Goal: Transaction & Acquisition: Purchase product/service

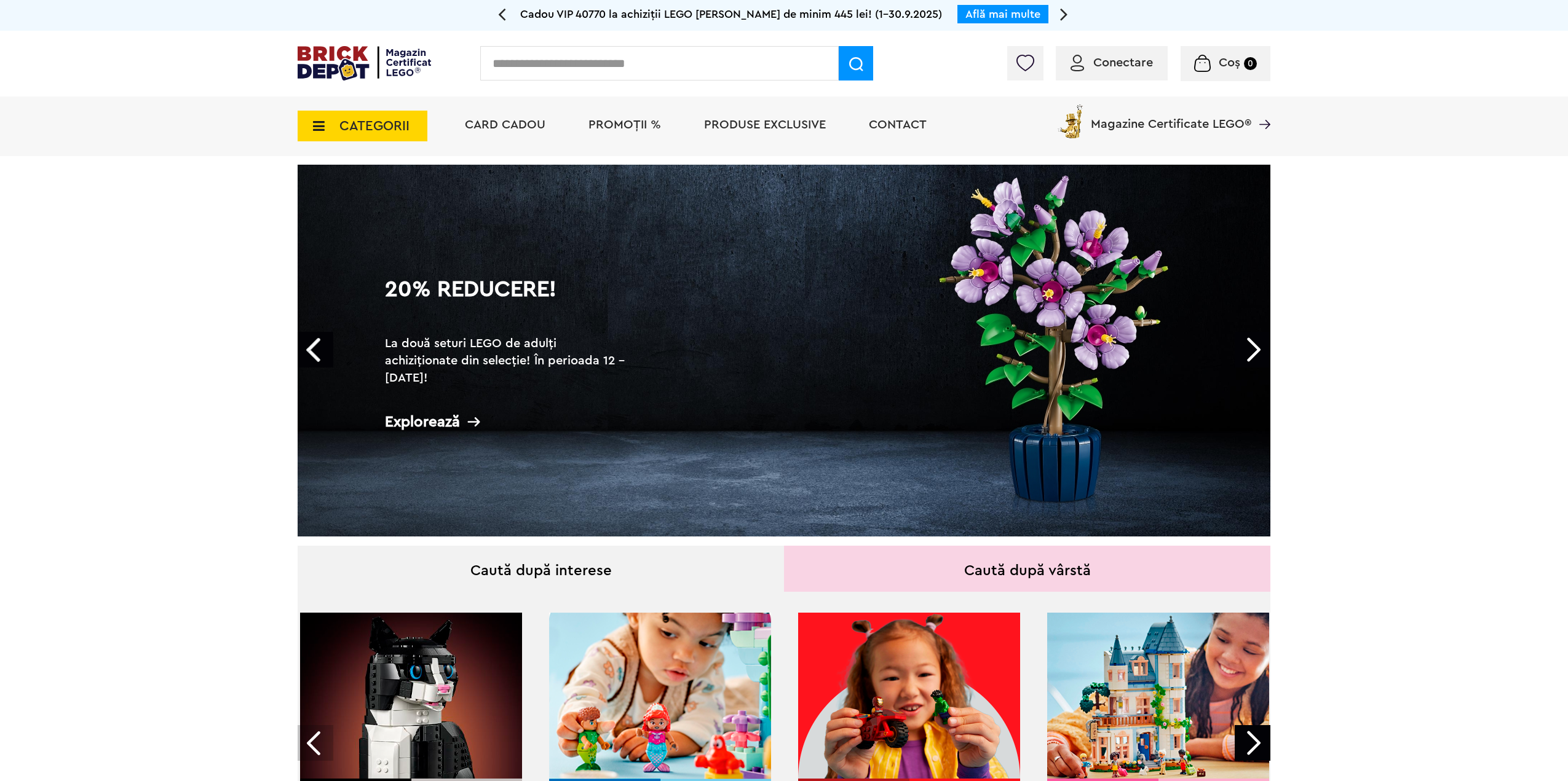
click at [519, 67] on input "text" at bounding box center [660, 63] width 359 height 34
type input "*****"
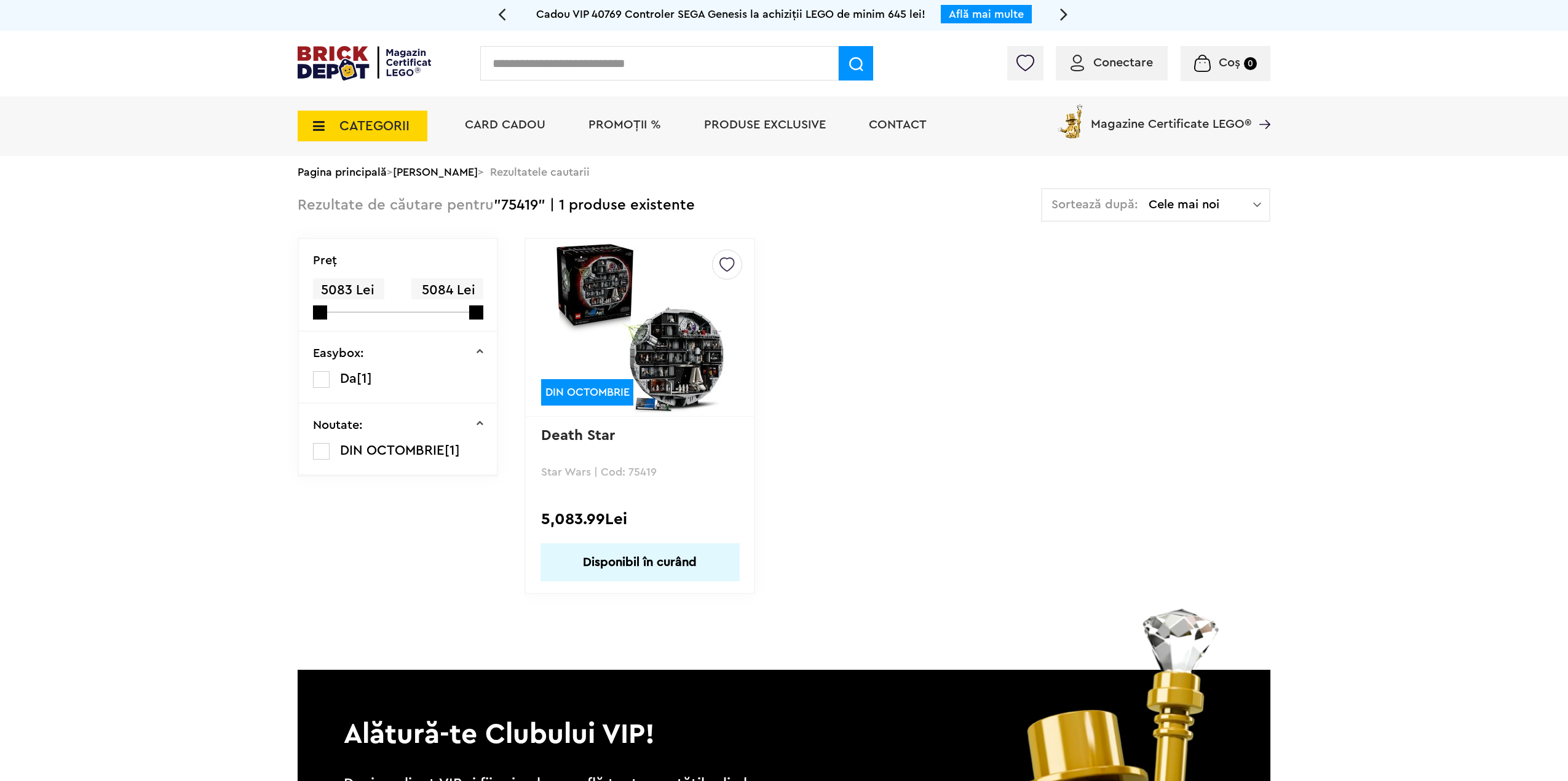
click at [643, 344] on img at bounding box center [640, 328] width 172 height 172
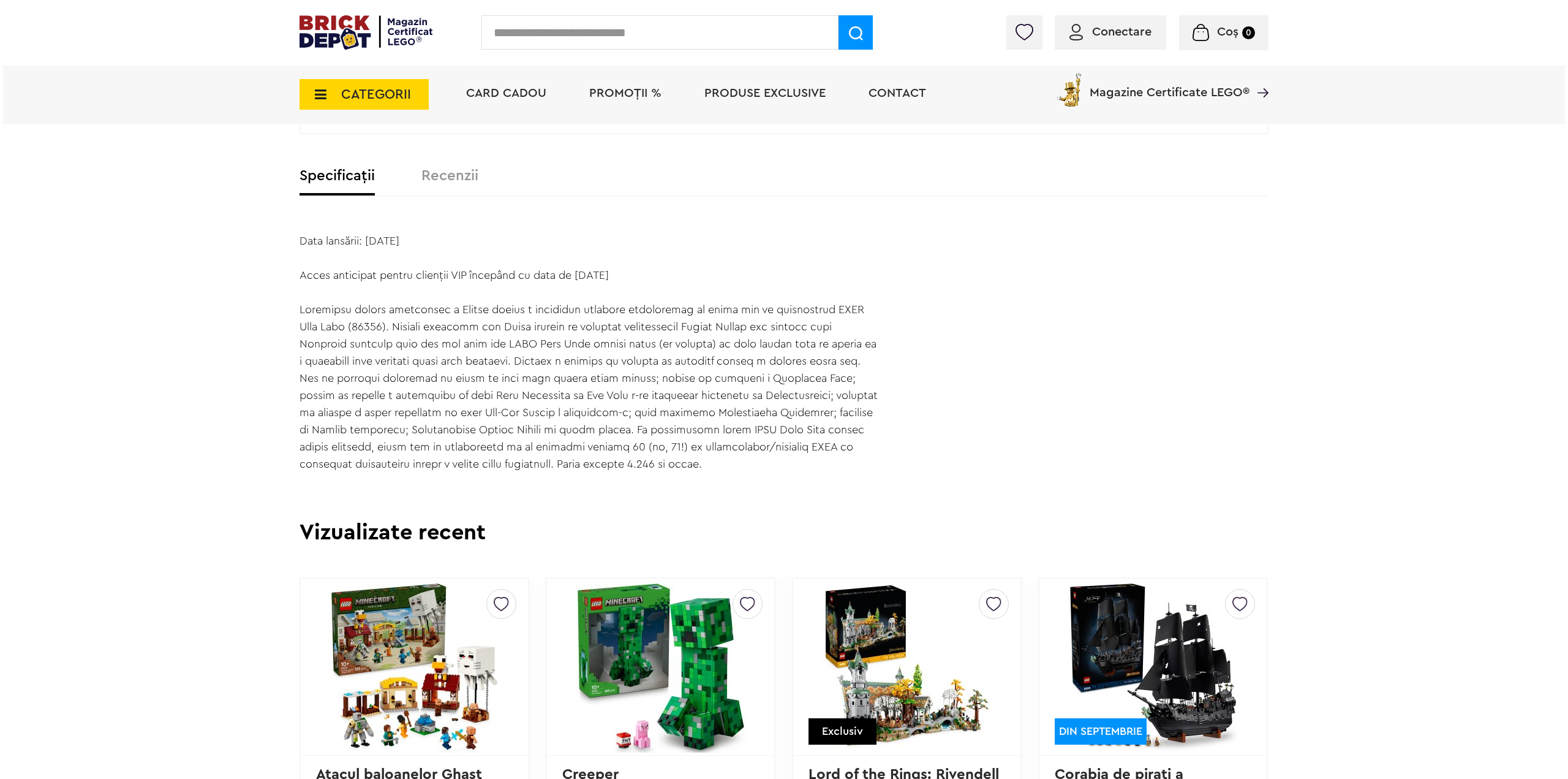
scroll to position [793, 0]
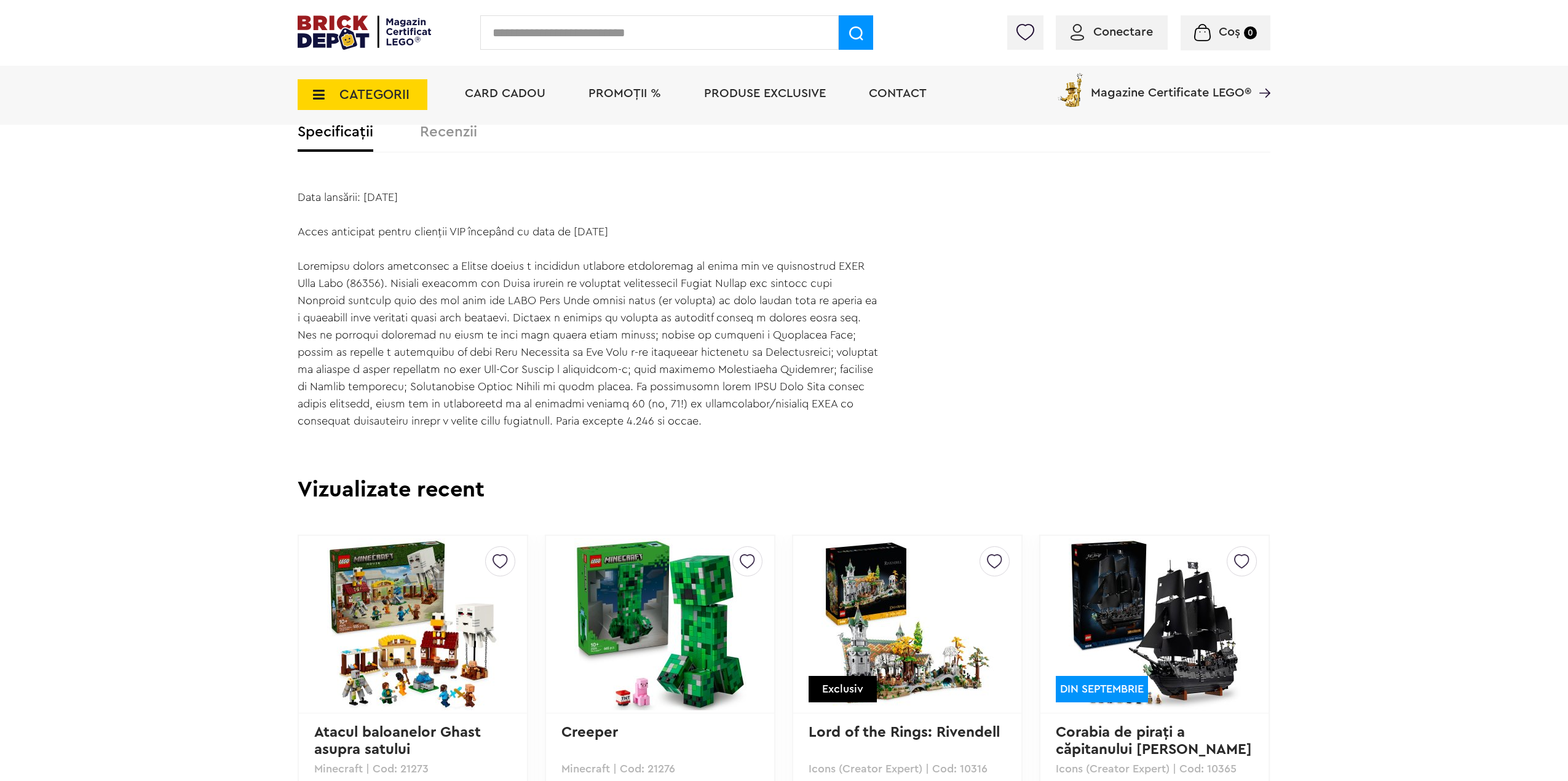
click at [513, 34] on input "text" at bounding box center [660, 33] width 359 height 34
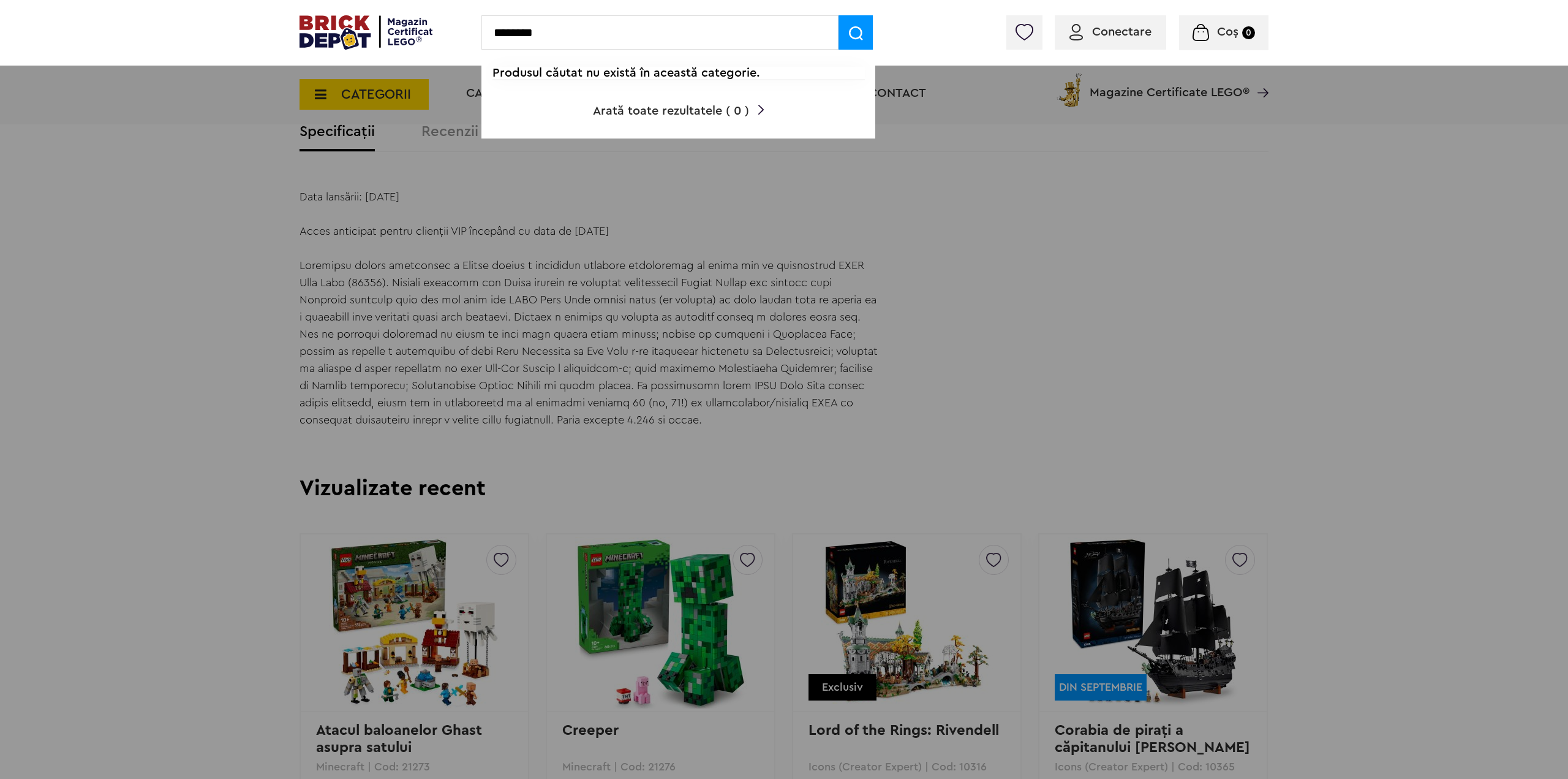
click at [517, 31] on input "********" at bounding box center [660, 32] width 357 height 34
click at [494, 31] on input "*********" at bounding box center [660, 32] width 357 height 34
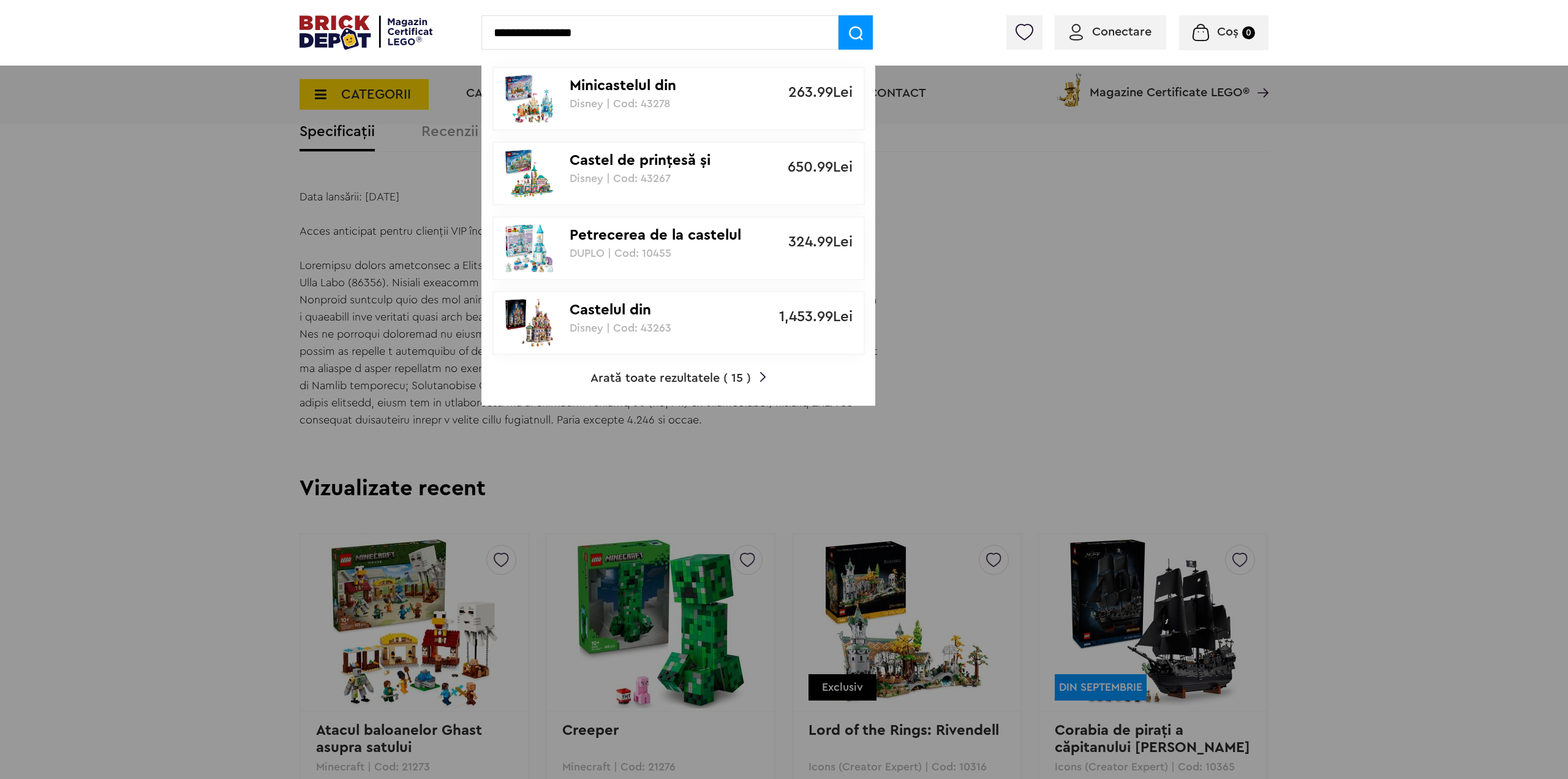
drag, startPoint x: 597, startPoint y: 32, endPoint x: 573, endPoint y: 34, distance: 24.1
click at [573, 34] on input "**********" at bounding box center [660, 32] width 357 height 34
type input "**********"
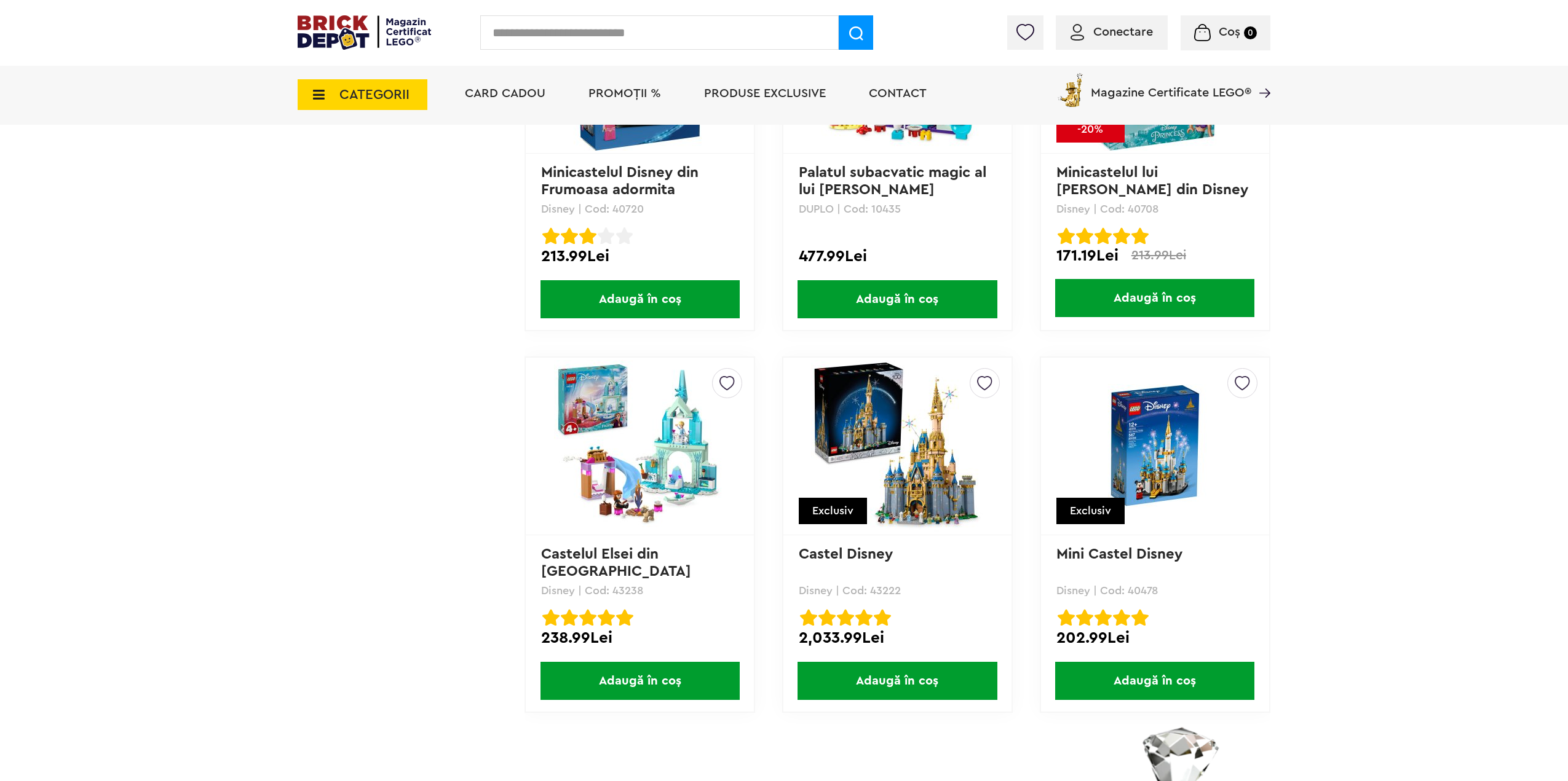
scroll to position [1433, 0]
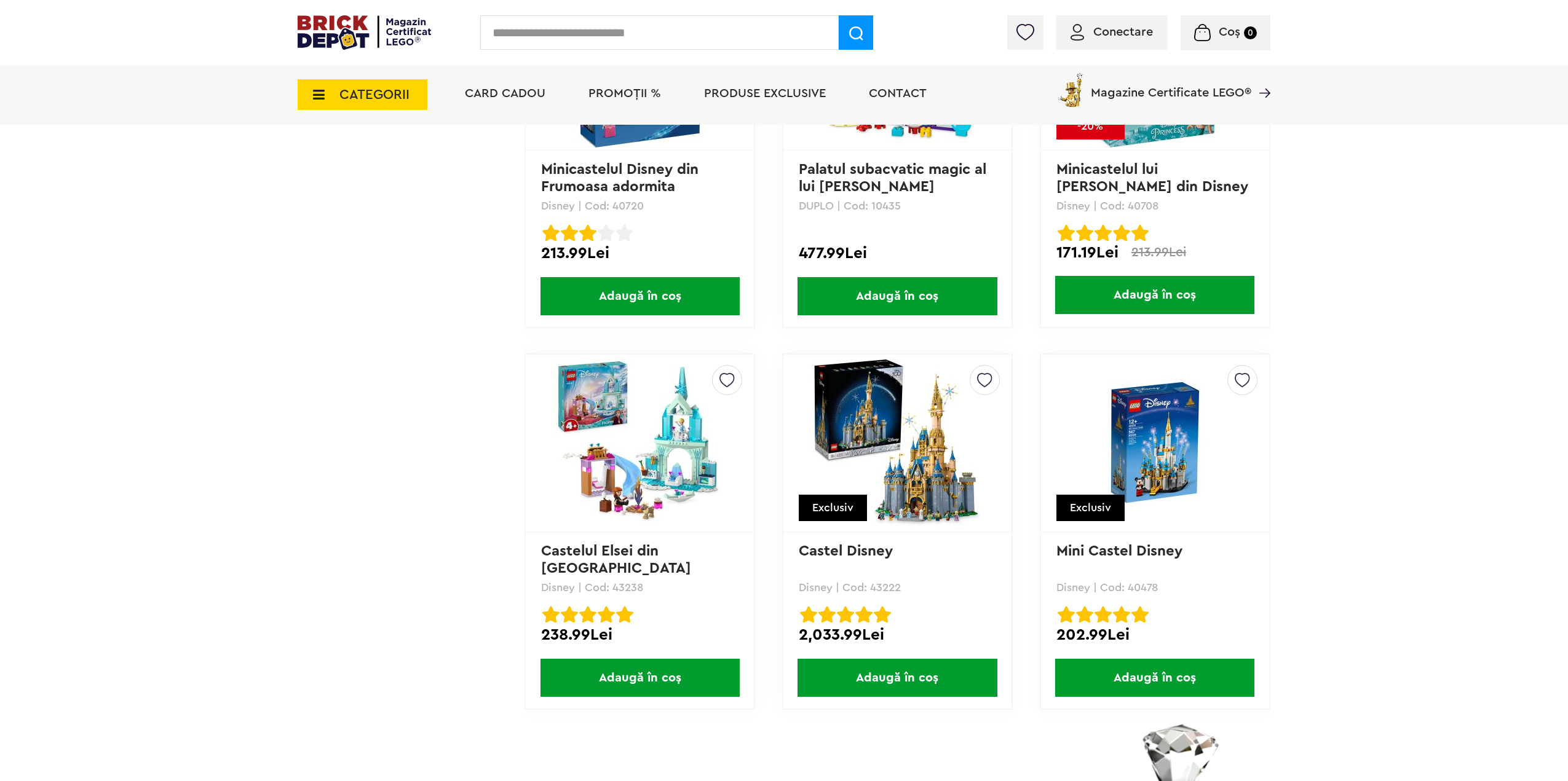
drag, startPoint x: 926, startPoint y: 455, endPoint x: 941, endPoint y: 456, distance: 15.0
click at [926, 455] on img at bounding box center [897, 443] width 172 height 172
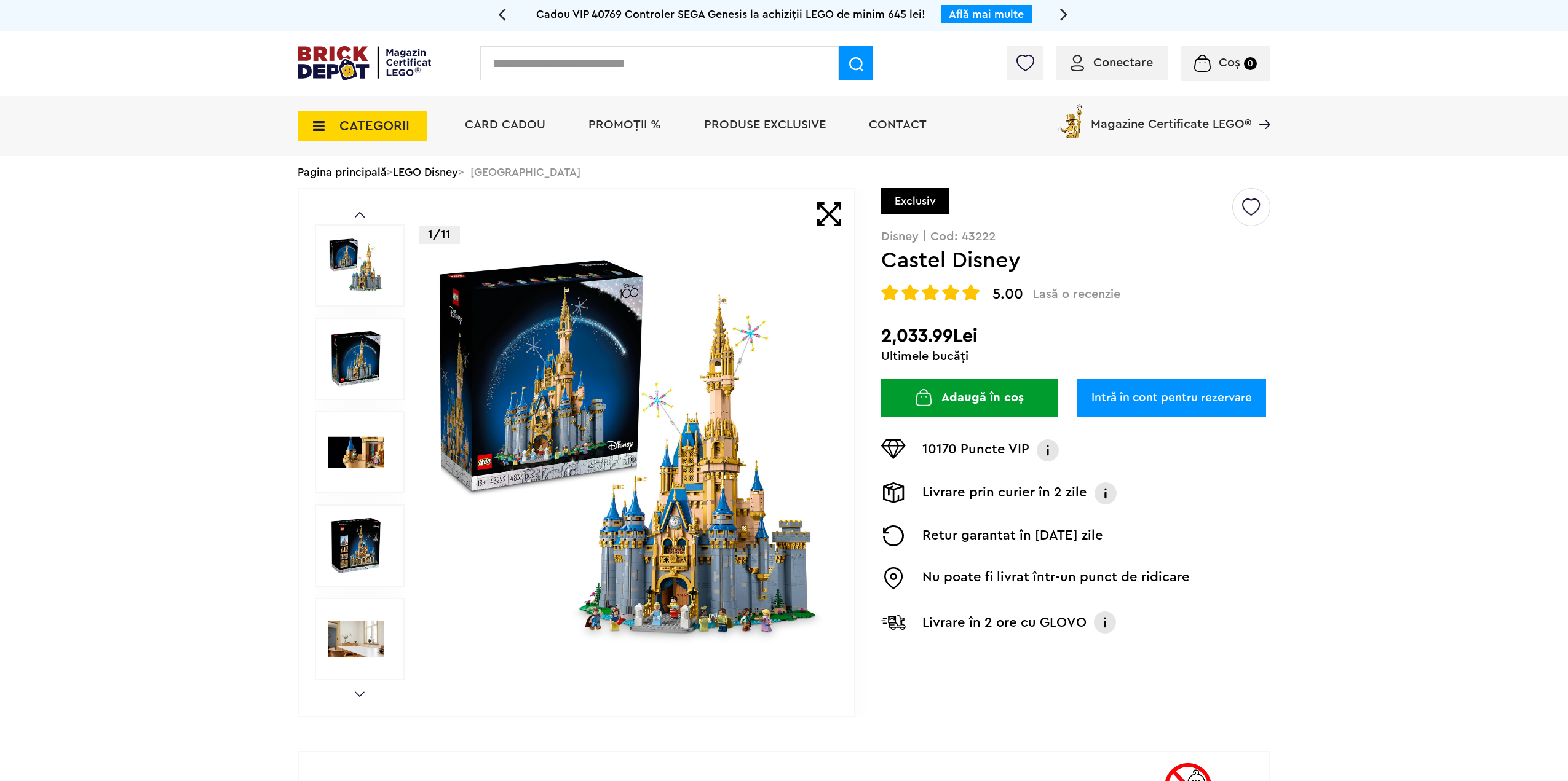
click at [545, 67] on input "text" at bounding box center [660, 63] width 359 height 34
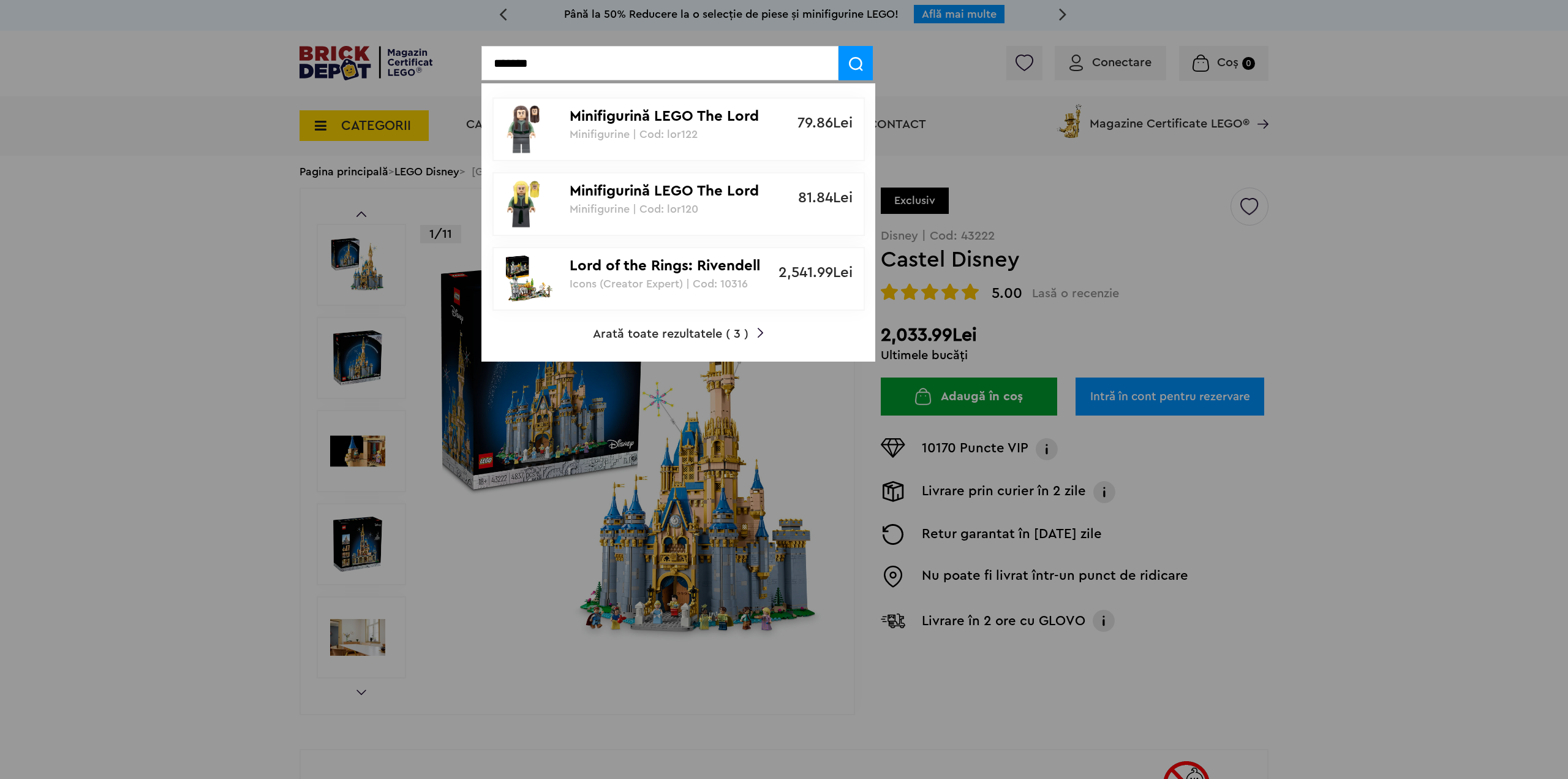
type input "*******"
click at [668, 266] on p "Lord of the Rings: Rivendell" at bounding box center [672, 266] width 205 height 18
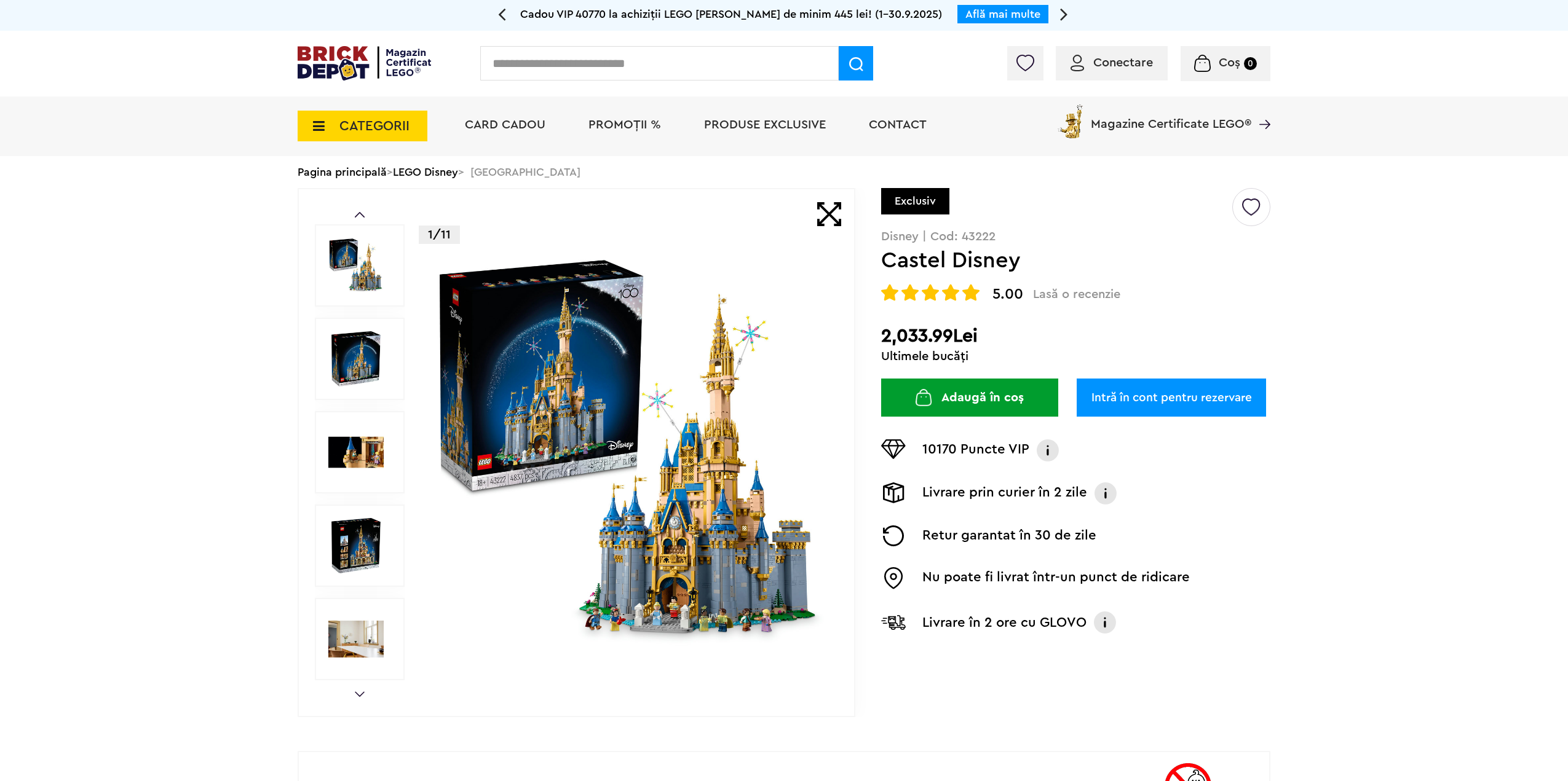
click at [1128, 390] on link "Intră în cont pentru rezervare" at bounding box center [1171, 398] width 189 height 38
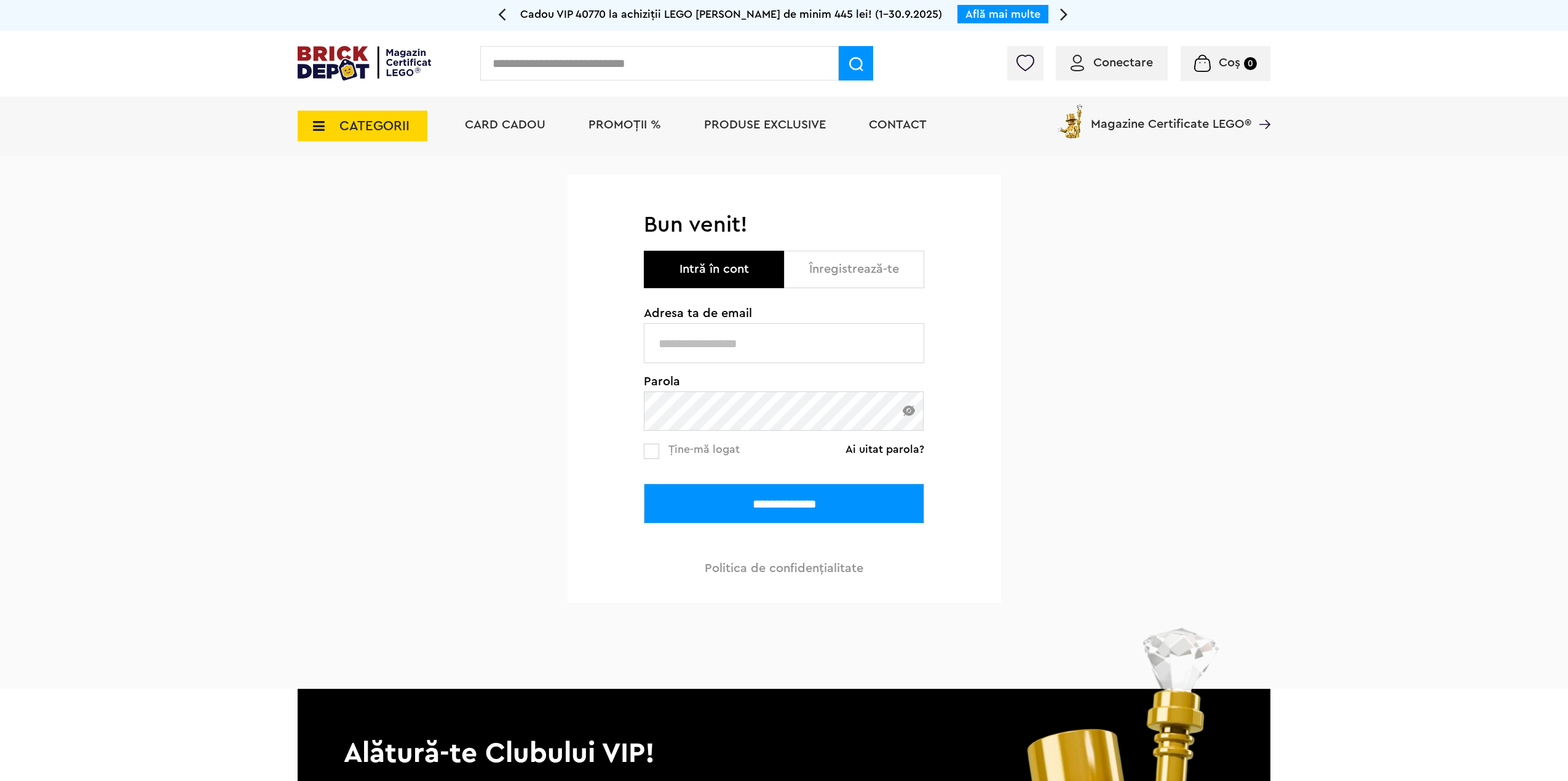
type input "**********"
click at [739, 509] on input "**********" at bounding box center [783, 503] width 280 height 40
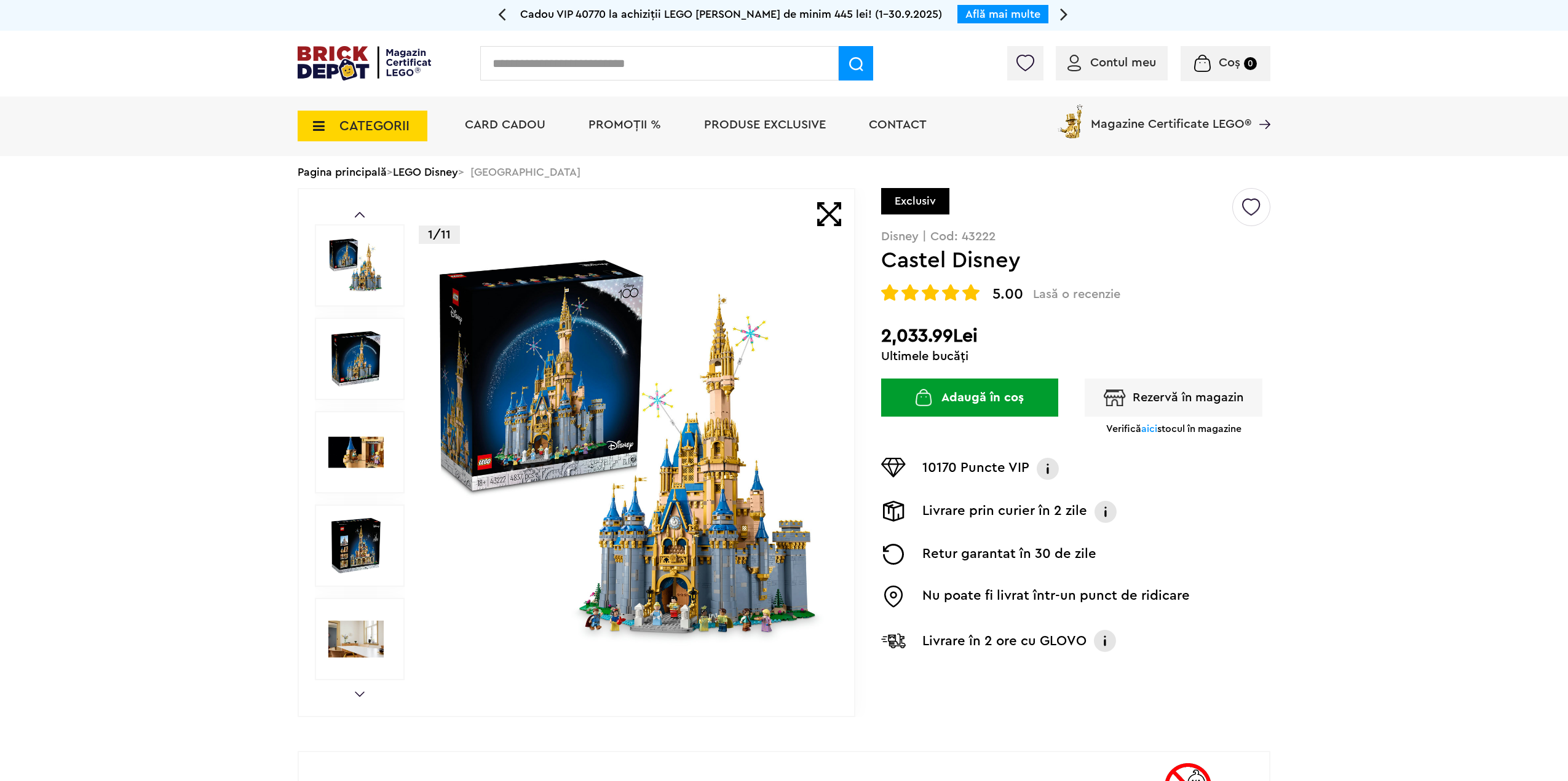
click at [1177, 400] on button "Rezervă în magazin" at bounding box center [1173, 398] width 178 height 38
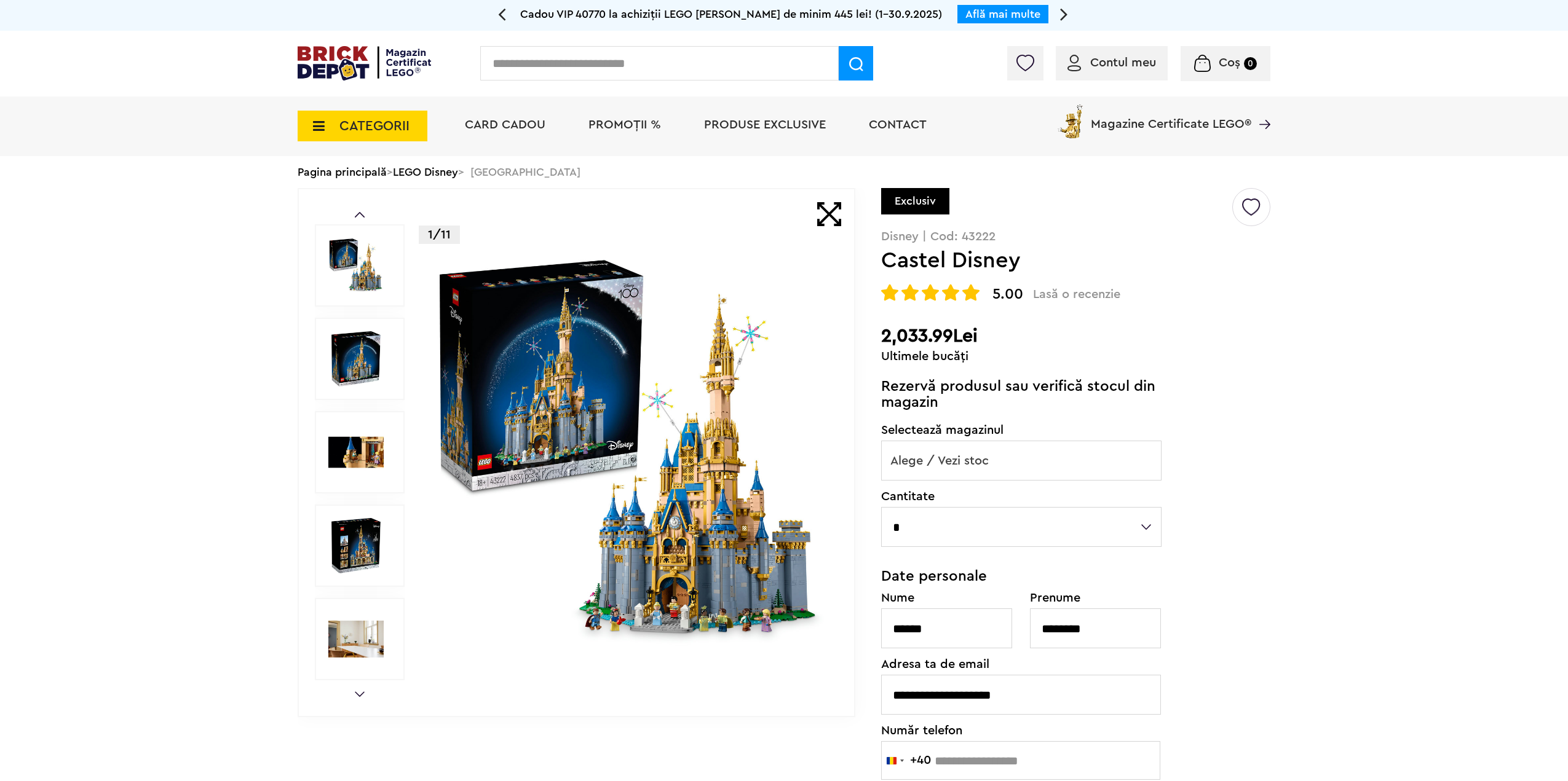
click at [1010, 456] on span "Alege / Vezi stoc" at bounding box center [1021, 461] width 279 height 40
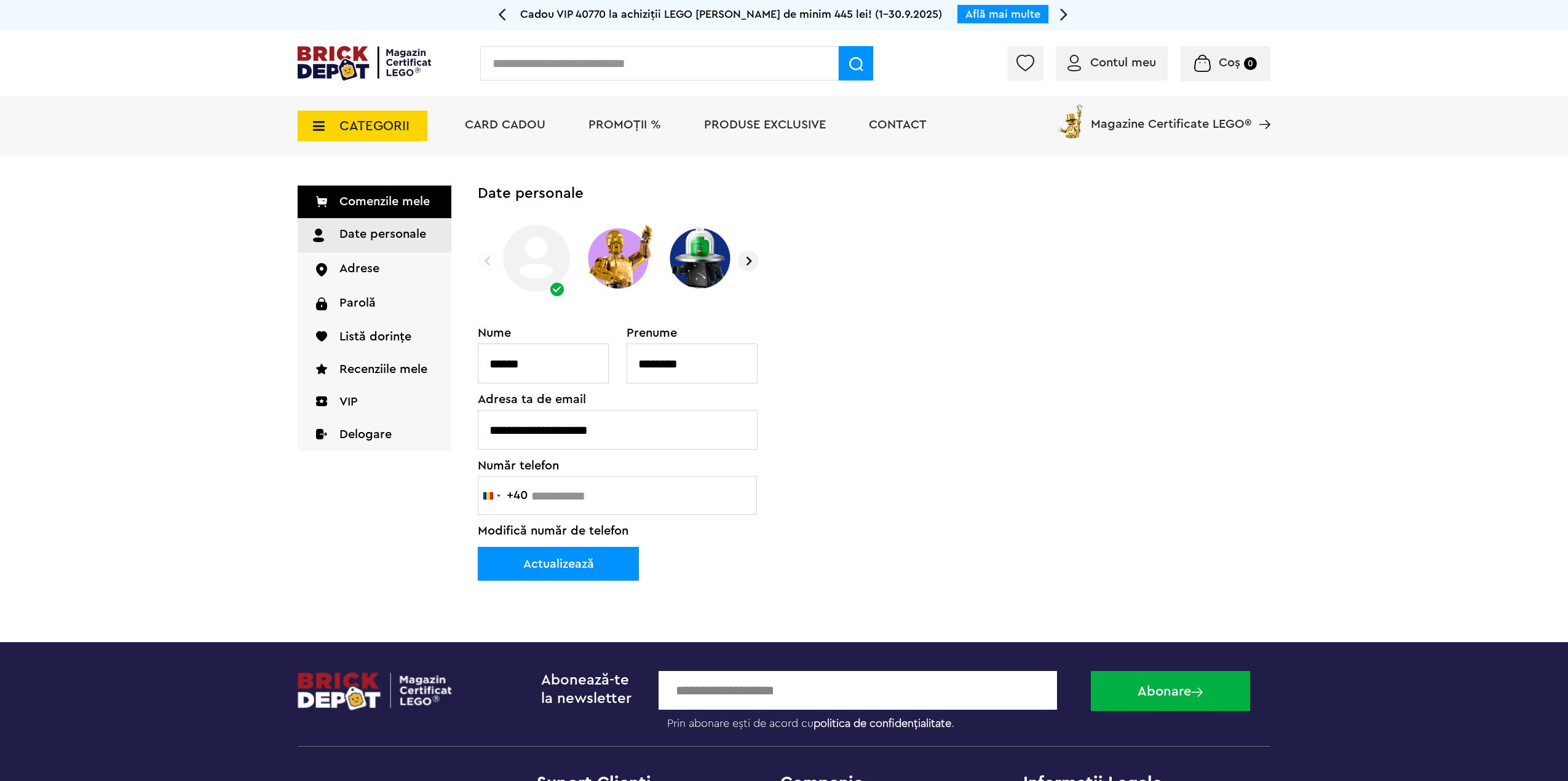
click at [546, 68] on input "text" at bounding box center [660, 63] width 359 height 34
click at [388, 123] on span "CATEGORII" at bounding box center [374, 126] width 70 height 13
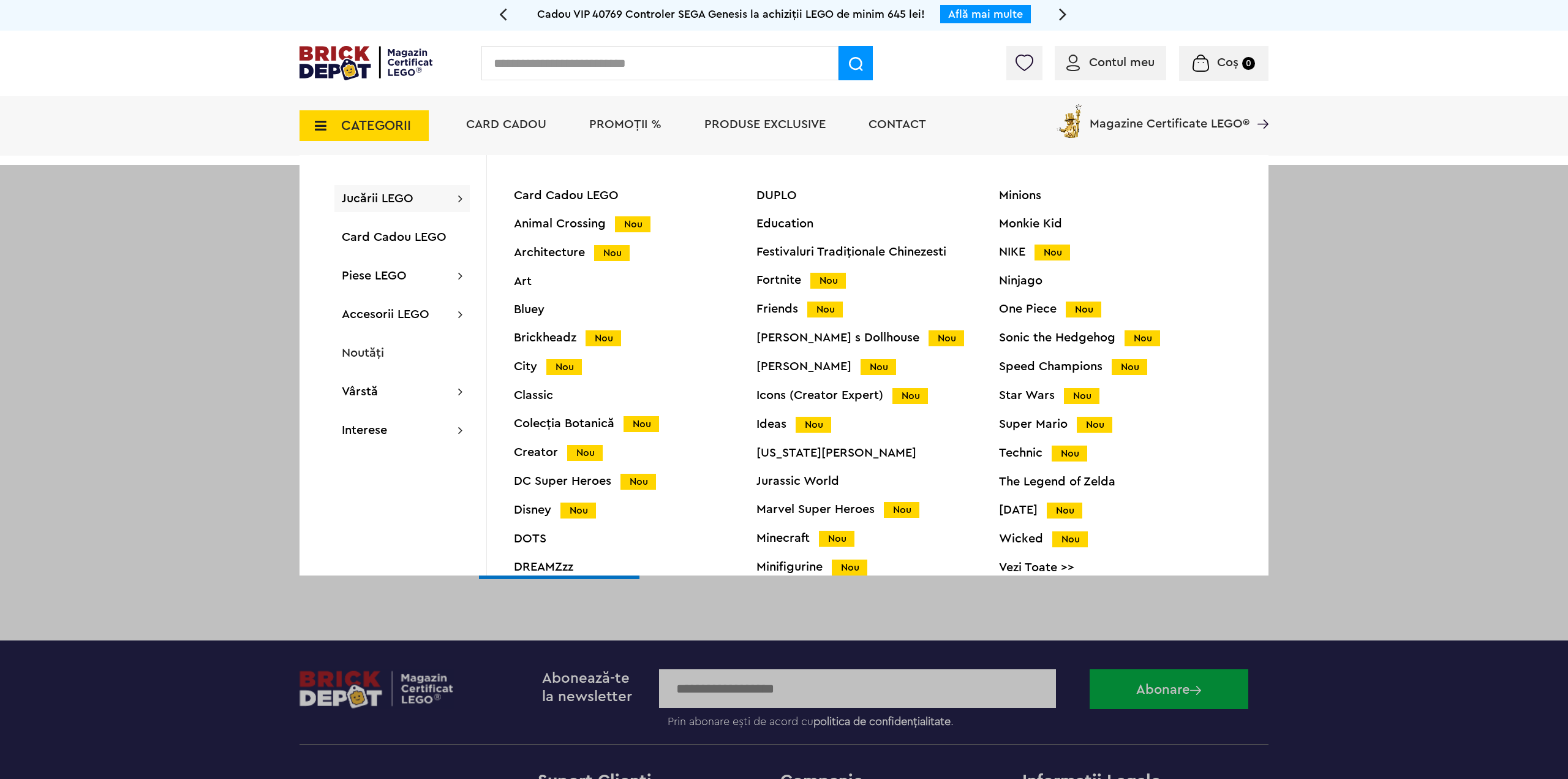
click at [519, 62] on input "text" at bounding box center [660, 63] width 357 height 34
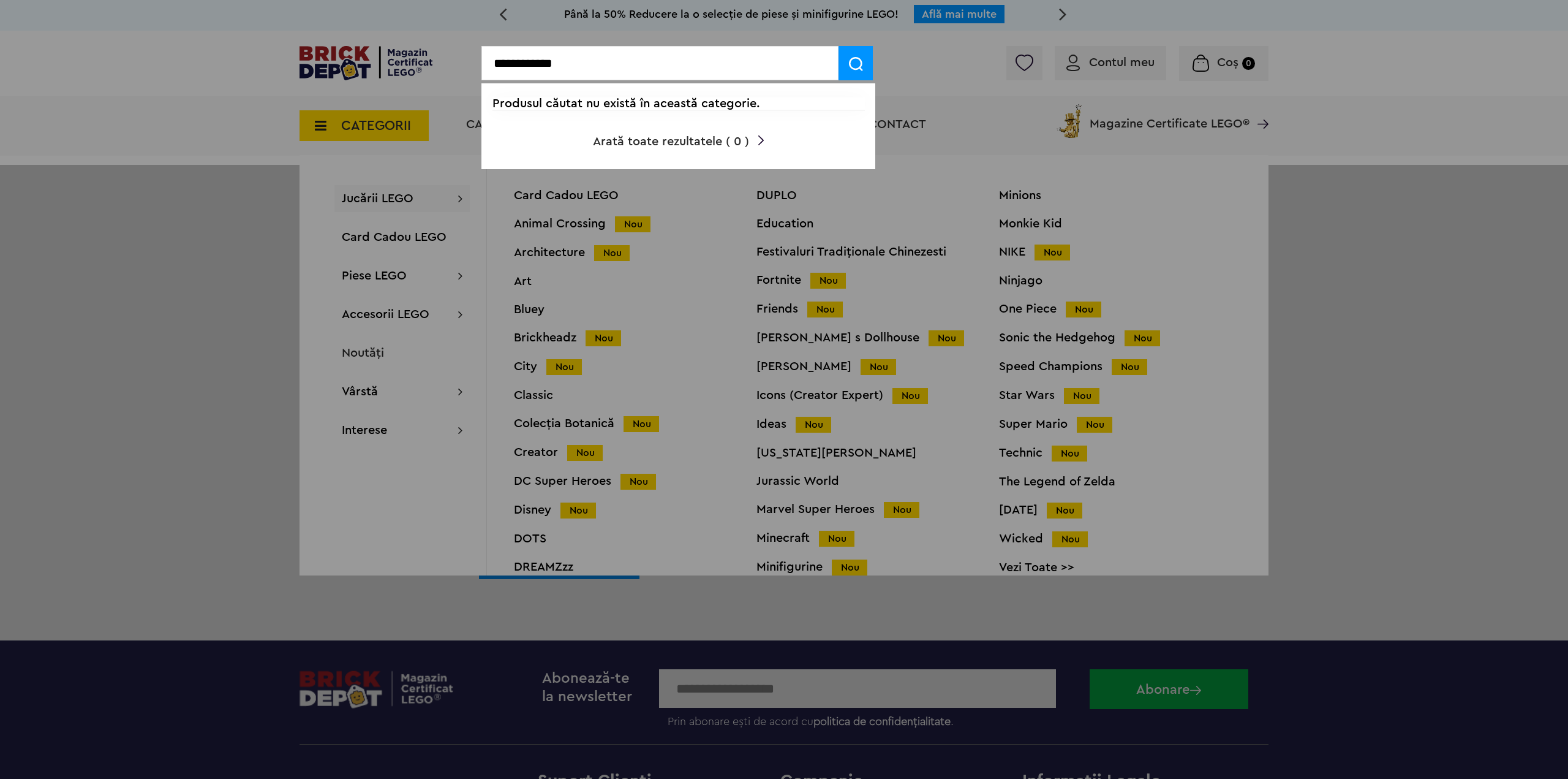
type input "**********"
click at [856, 67] on img at bounding box center [856, 64] width 14 height 14
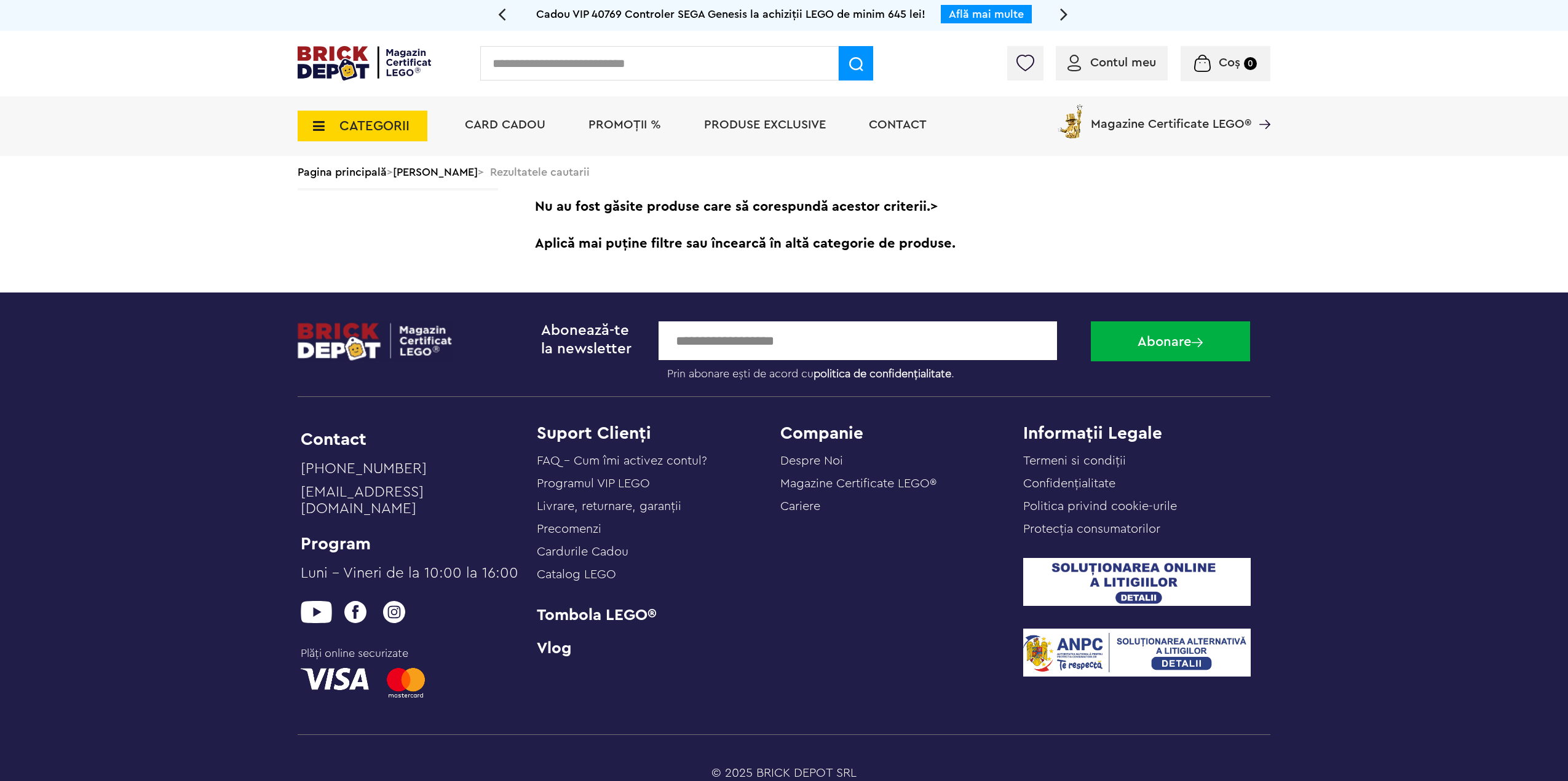
click at [516, 69] on input "text" at bounding box center [660, 63] width 359 height 34
type input "*****"
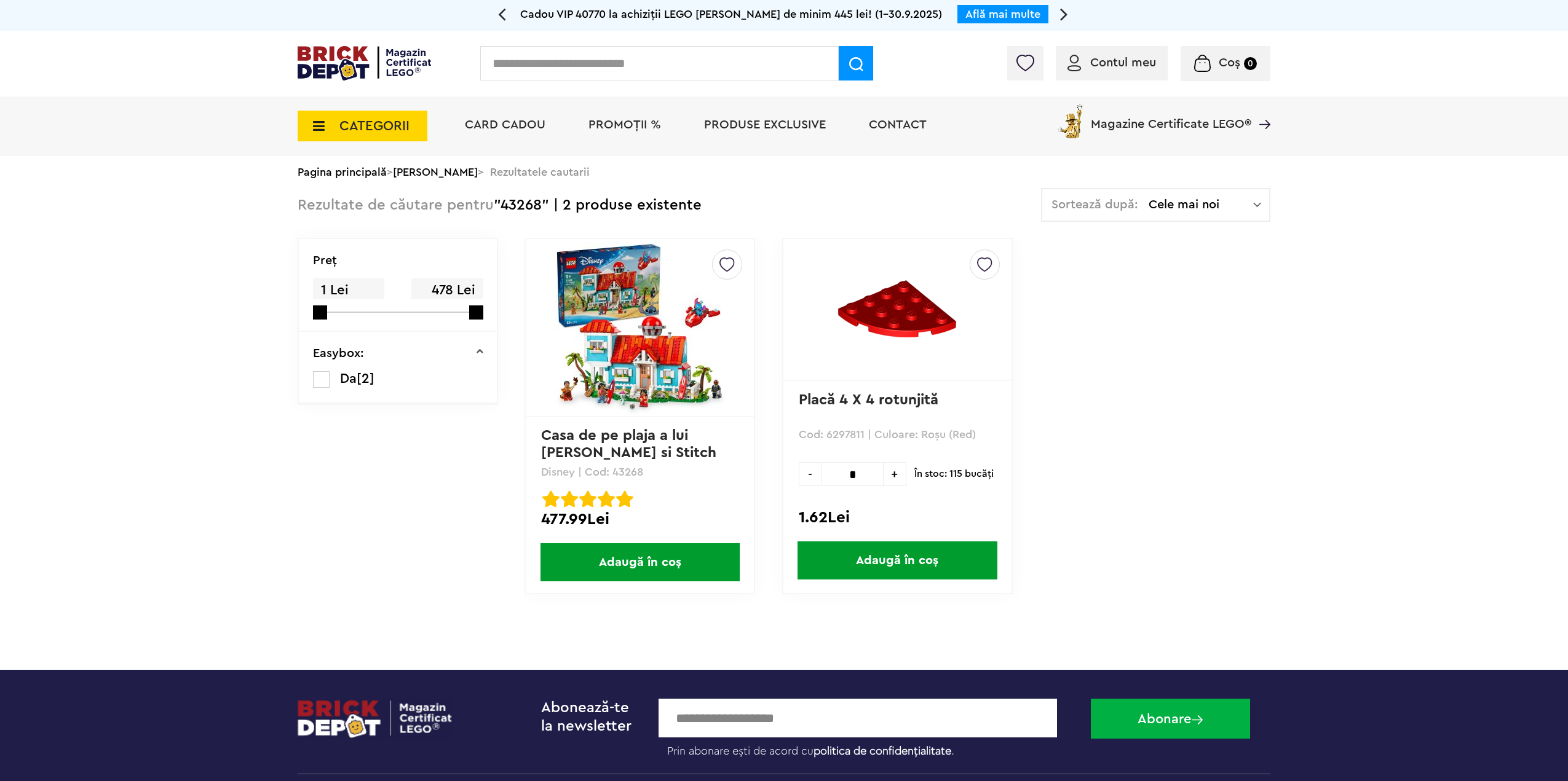
click at [632, 331] on img at bounding box center [640, 328] width 172 height 172
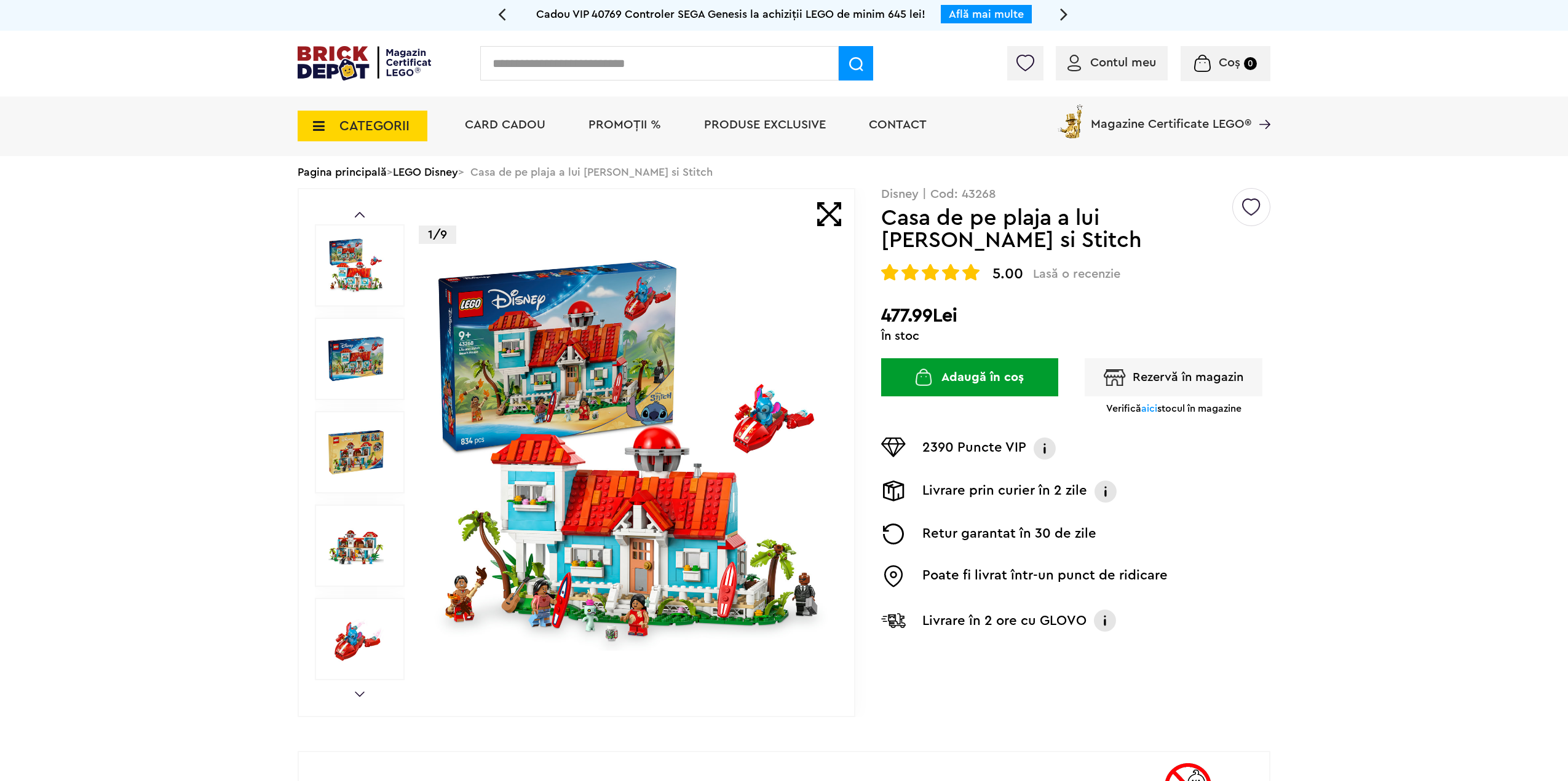
click at [360, 342] on img at bounding box center [356, 358] width 55 height 55
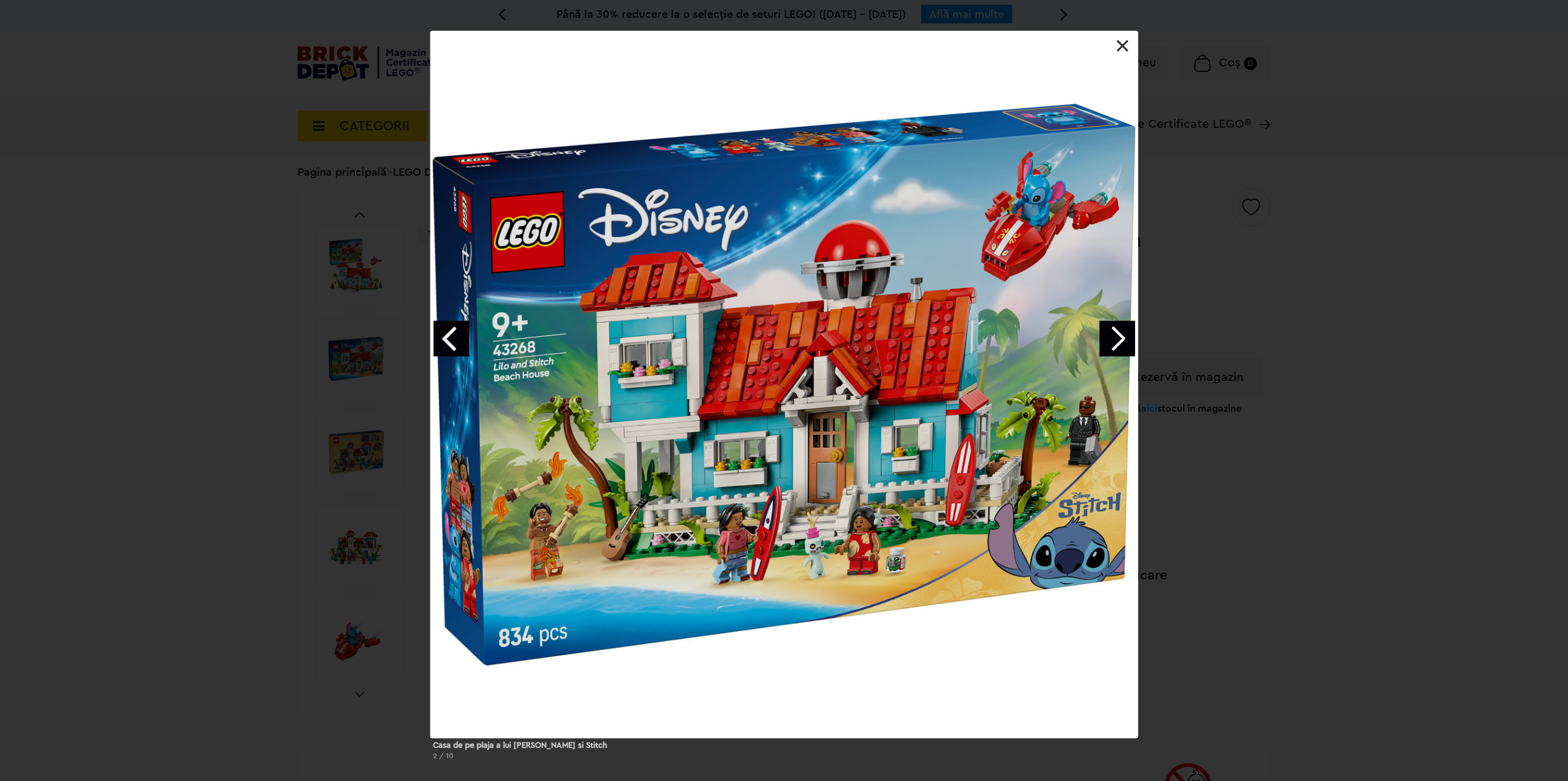
click at [1121, 43] on link at bounding box center [1122, 46] width 12 height 12
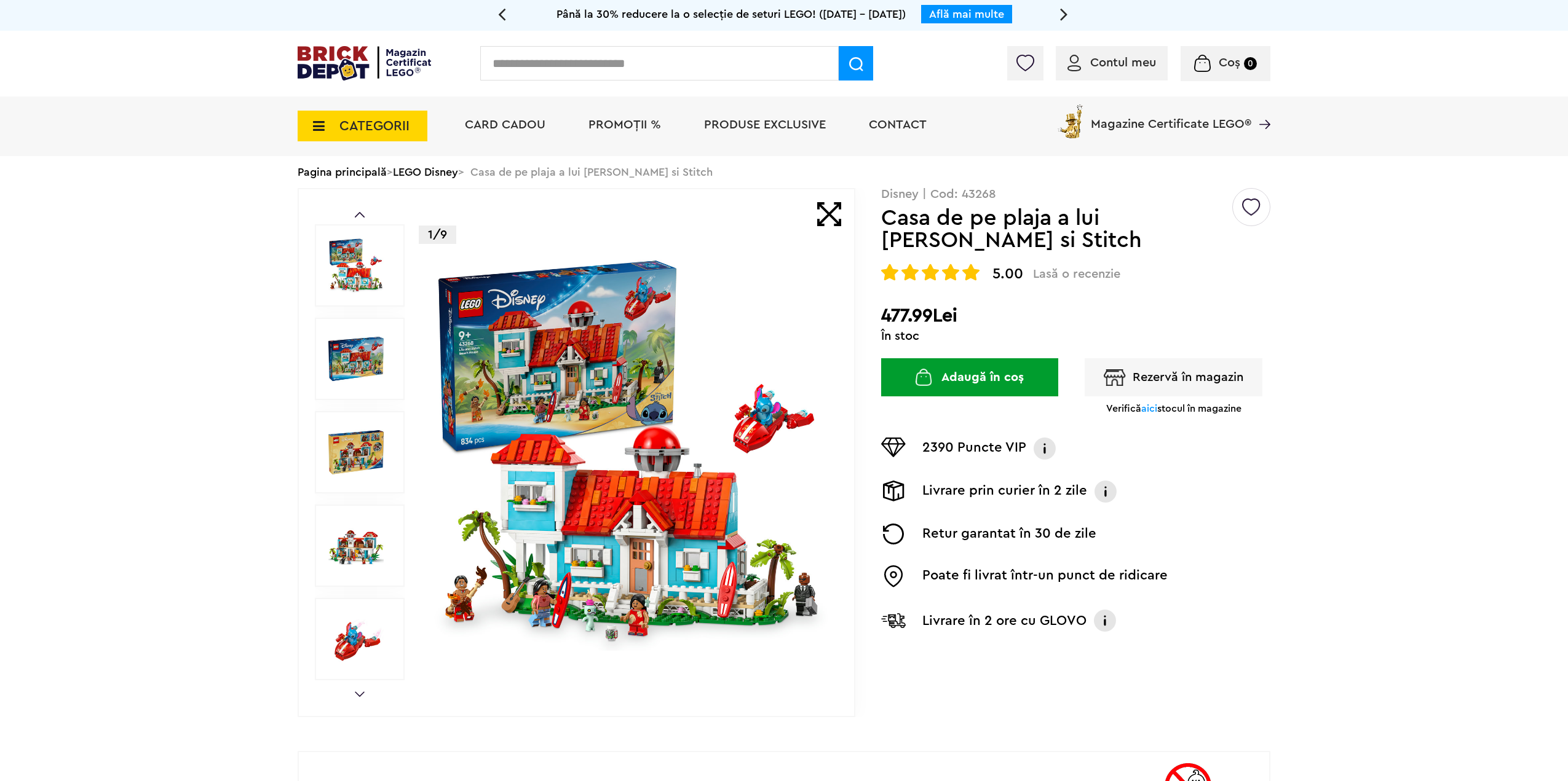
click at [452, 171] on link "LEGO Disney" at bounding box center [425, 172] width 65 height 11
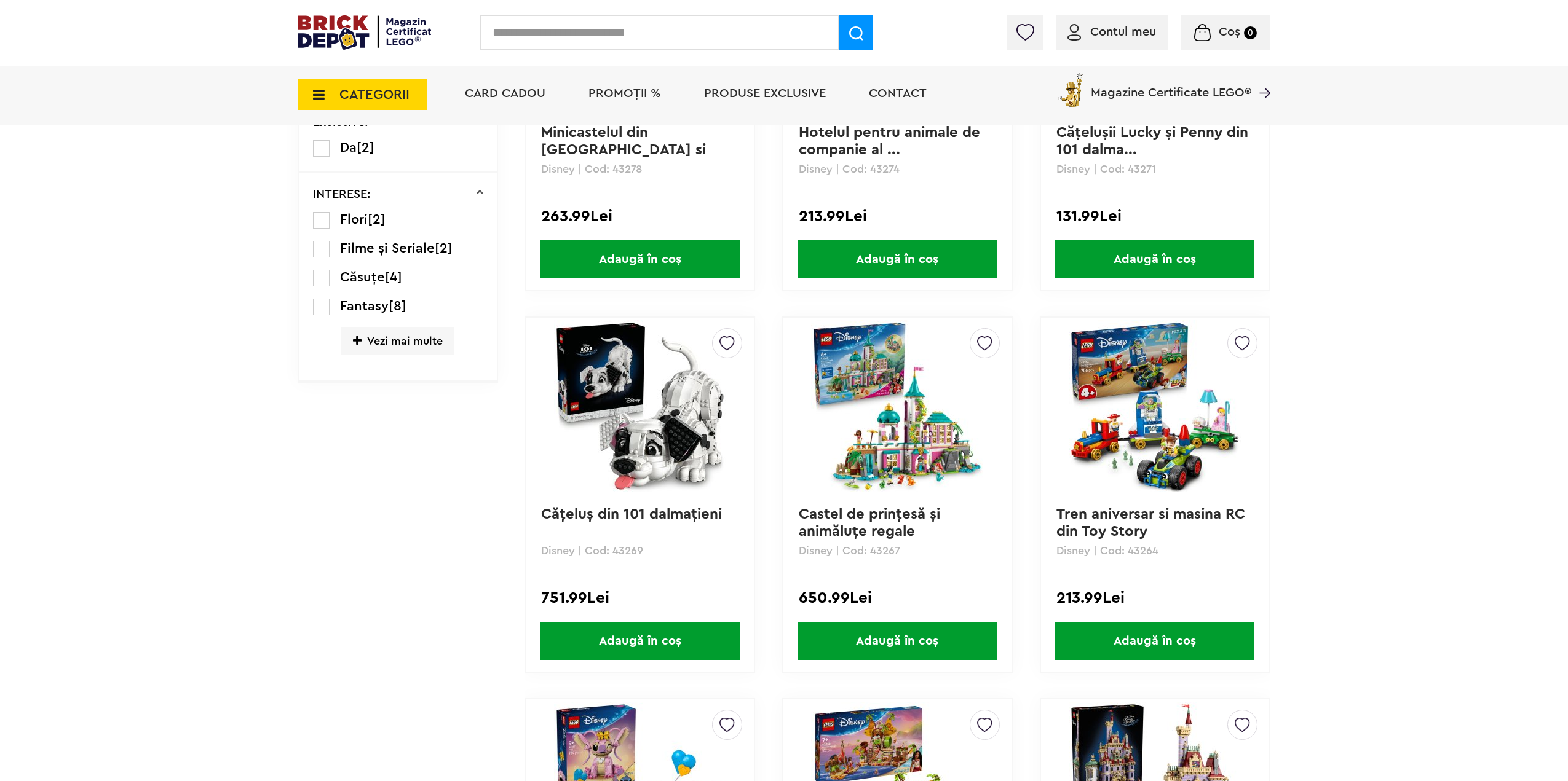
scroll to position [873, 0]
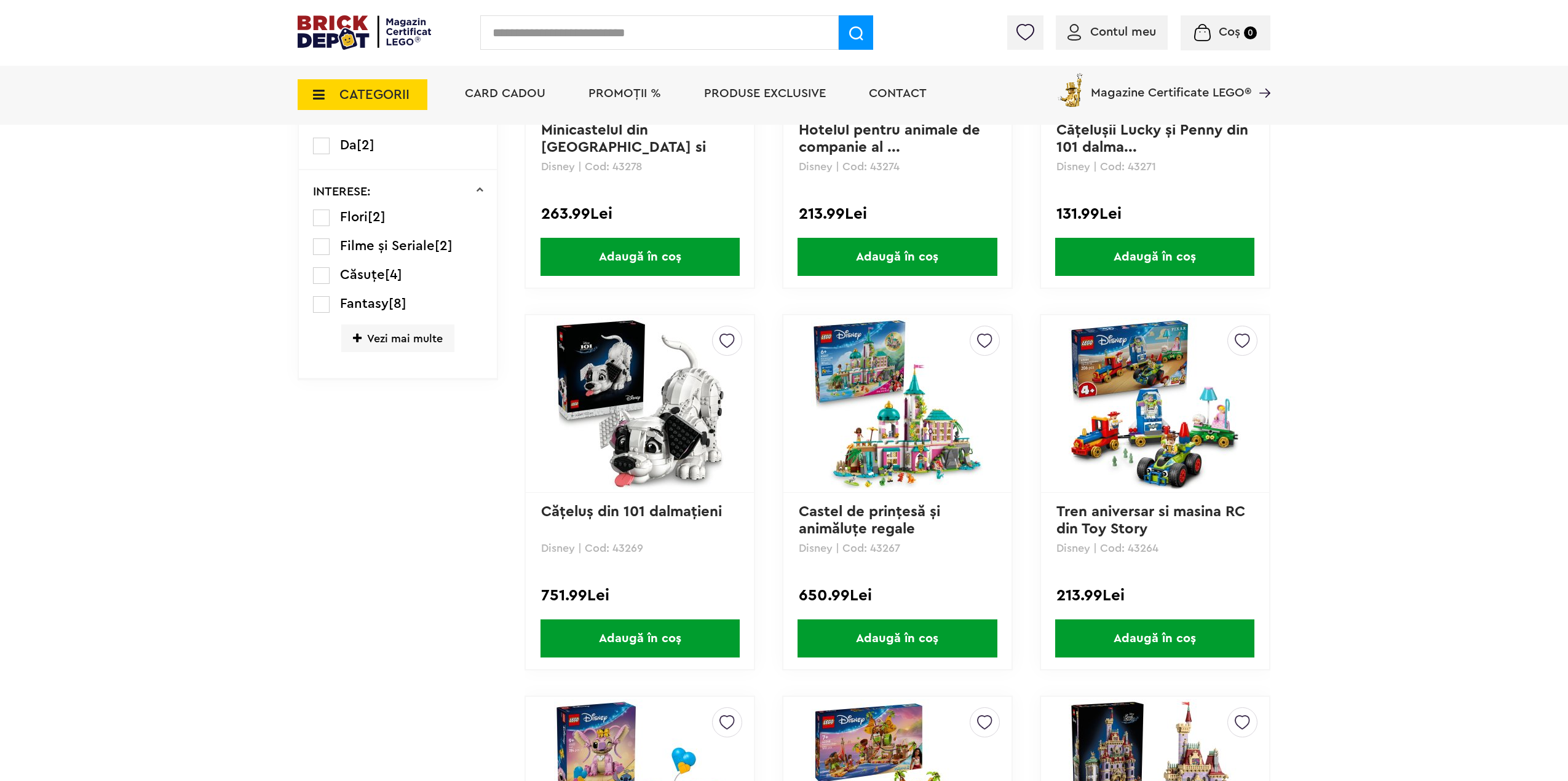
click at [392, 337] on span "Vezi mai multe" at bounding box center [397, 338] width 113 height 27
click at [391, 239] on span "Filme și Seriale" at bounding box center [387, 245] width 94 height 13
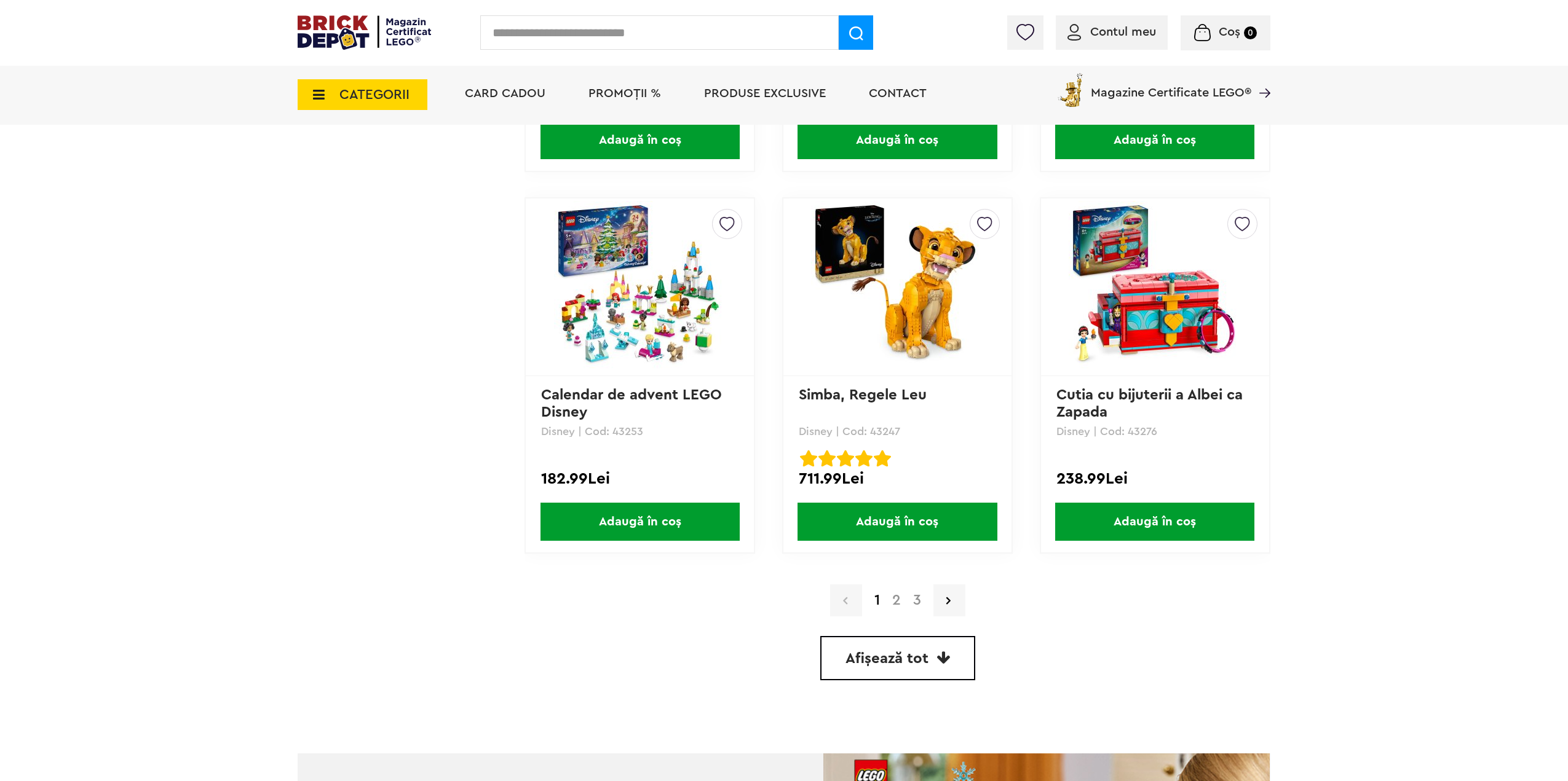
scroll to position [3292, 0]
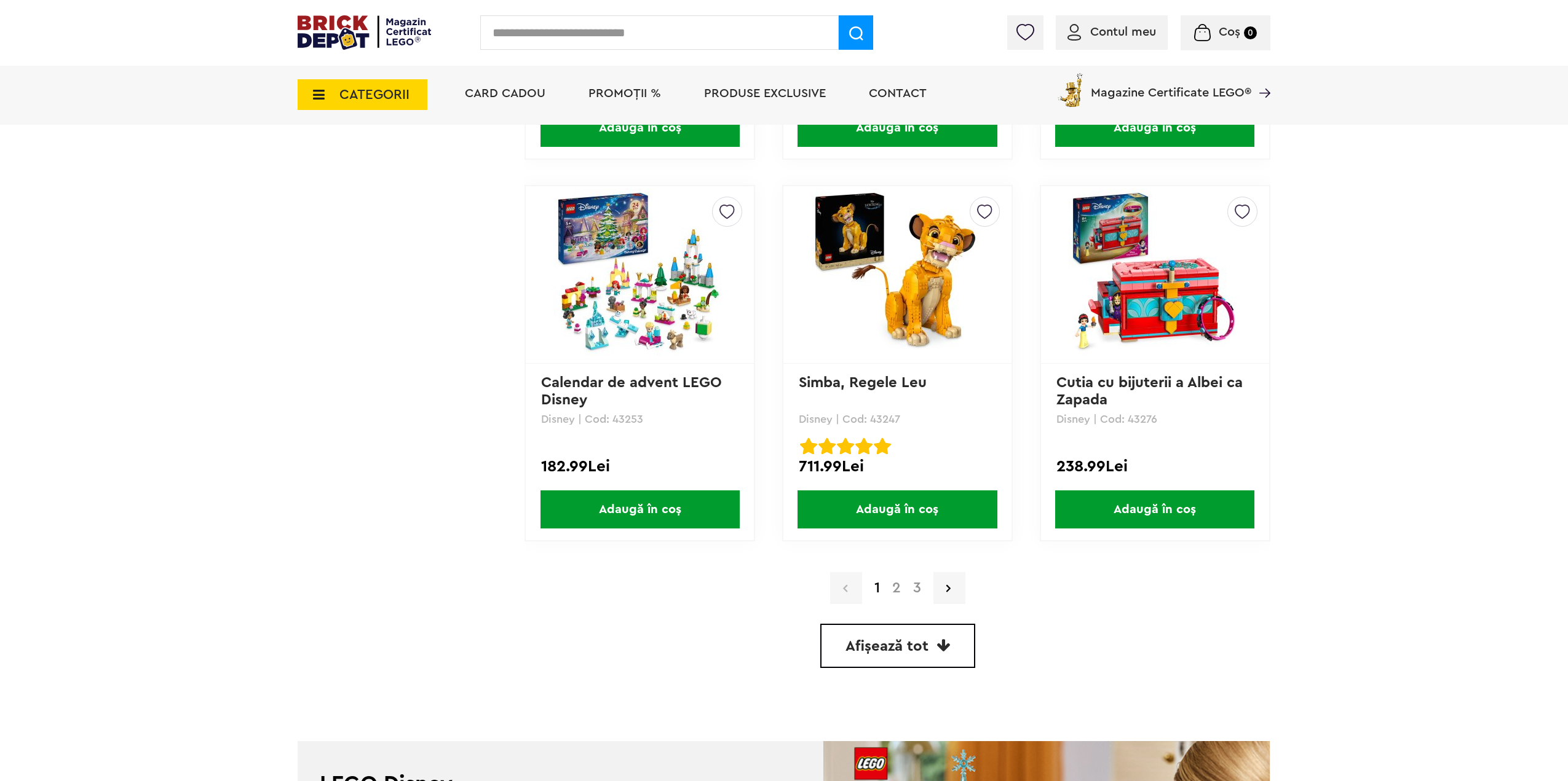
click at [894, 587] on link "2" at bounding box center [896, 588] width 21 height 15
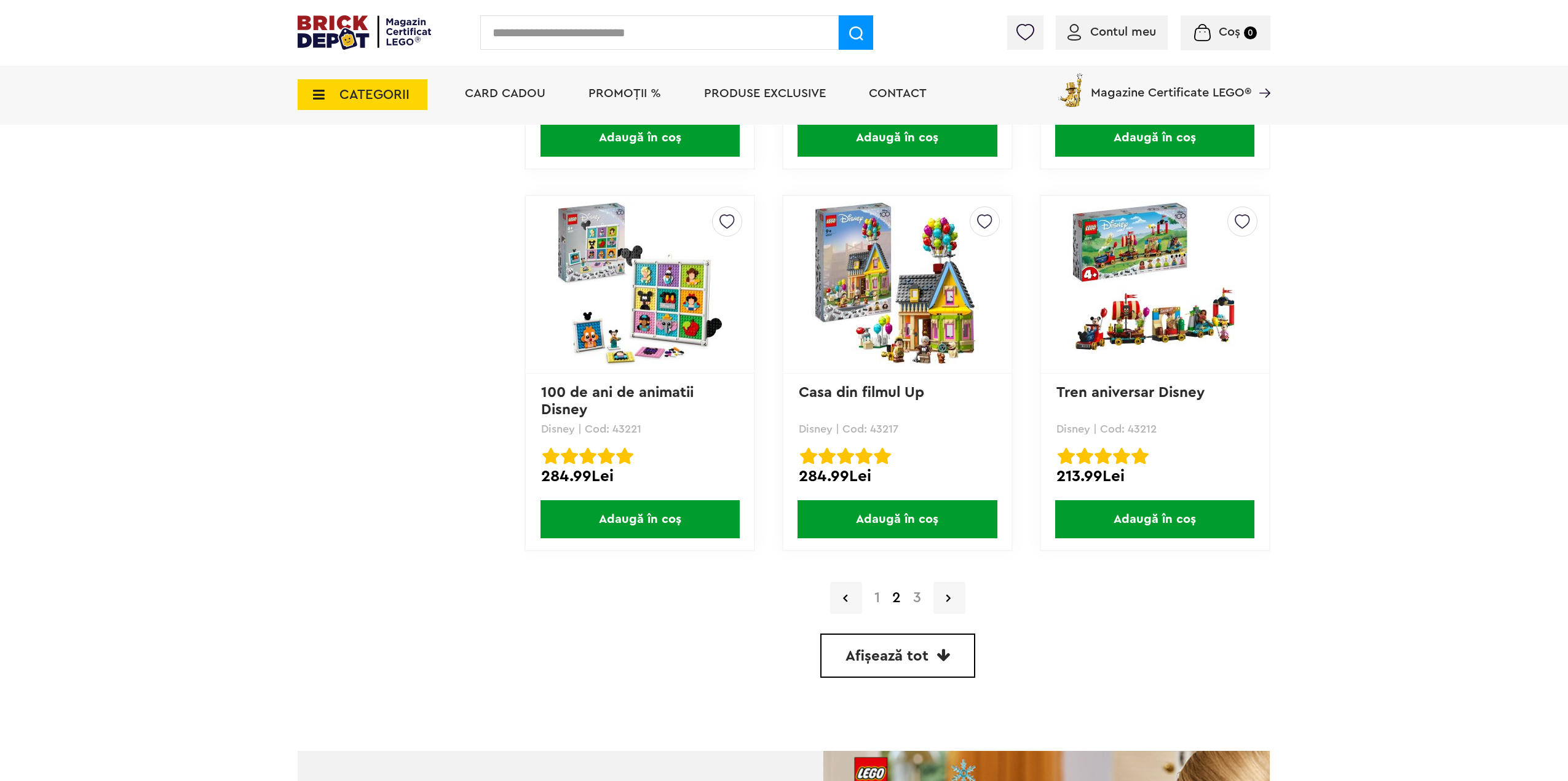
scroll to position [3300, 0]
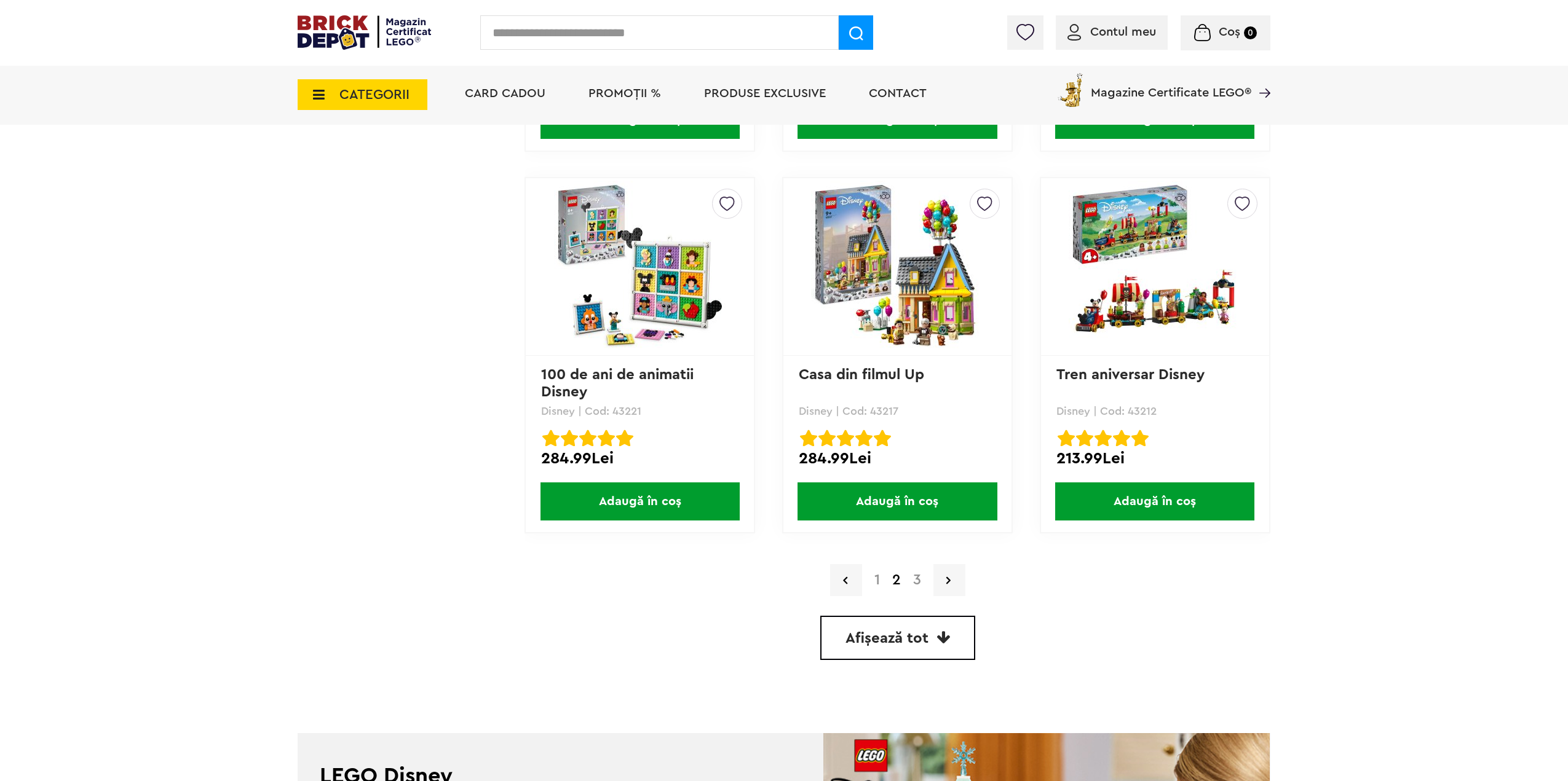
click at [917, 577] on link "3" at bounding box center [917, 580] width 20 height 15
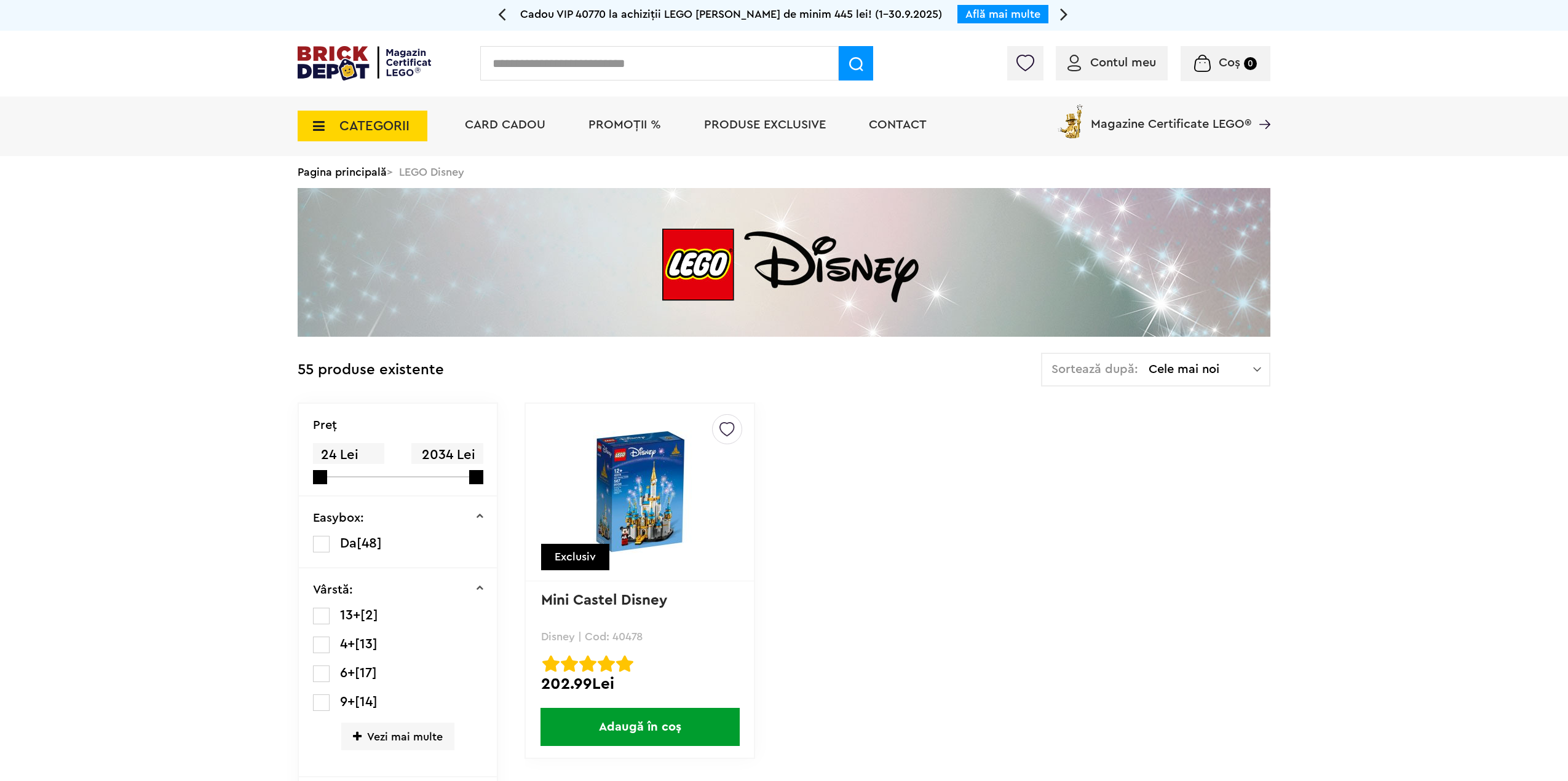
scroll to position [683, 0]
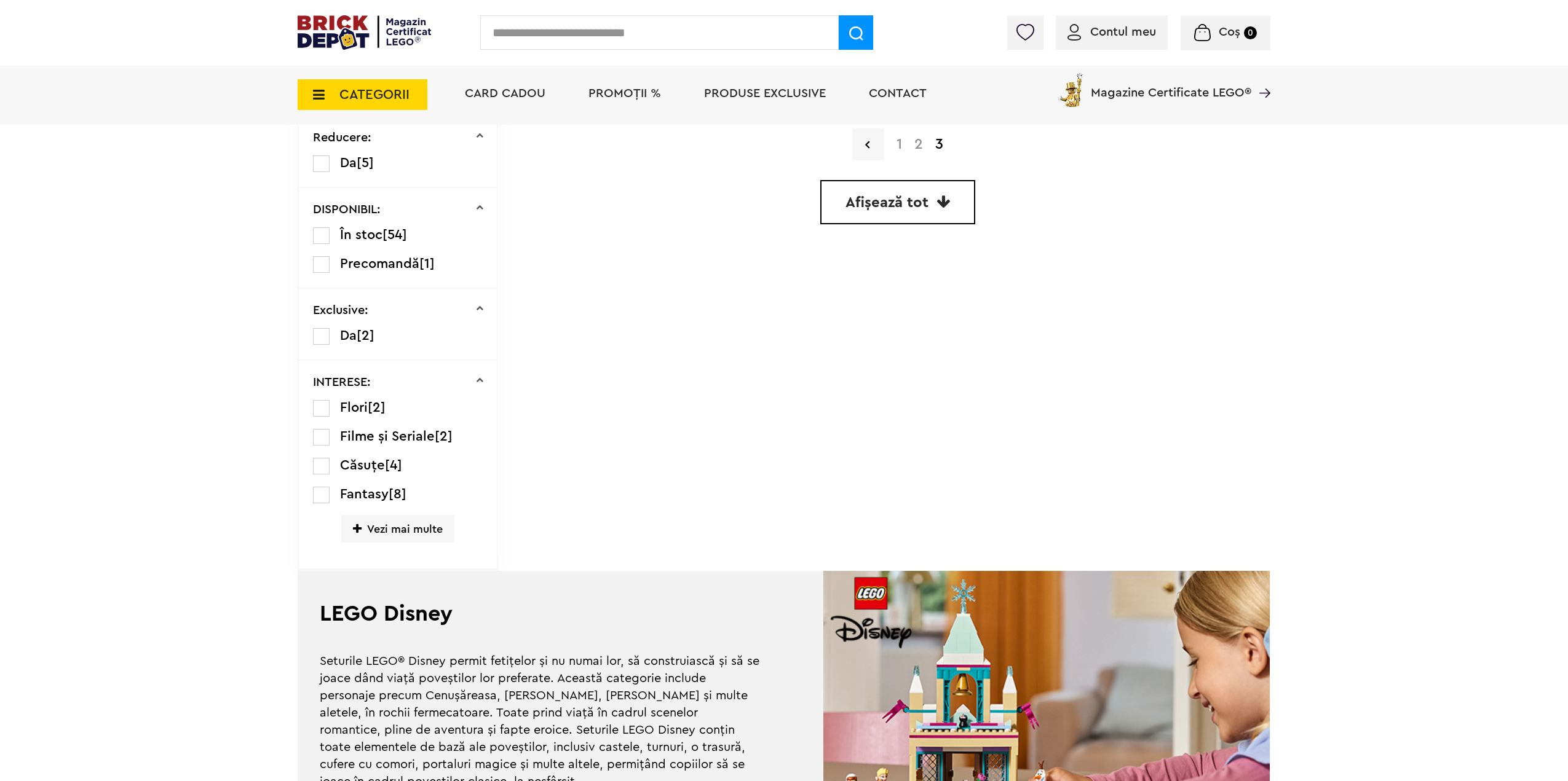
click at [917, 144] on link "2" at bounding box center [918, 144] width 21 height 15
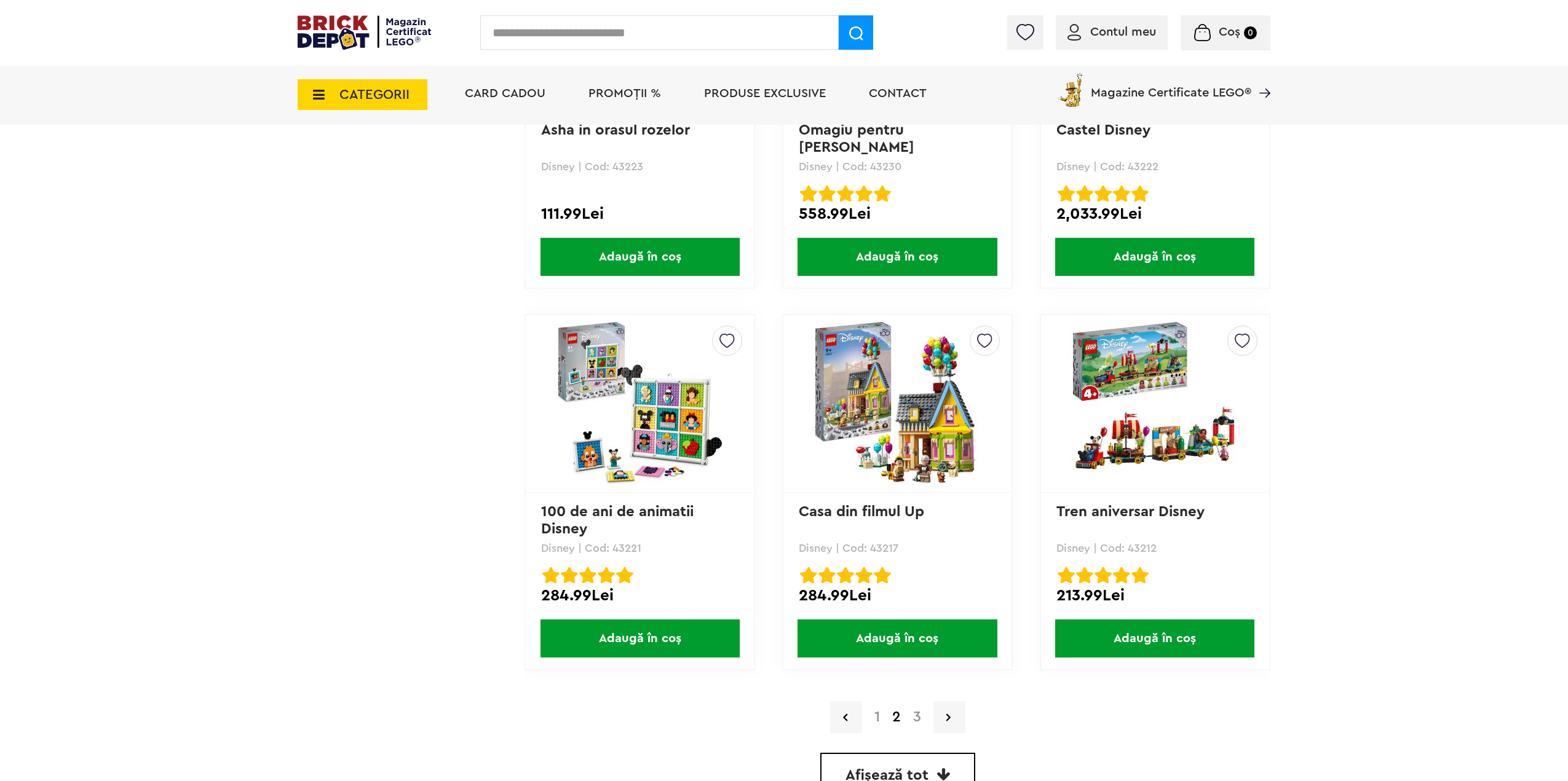
scroll to position [3165, 0]
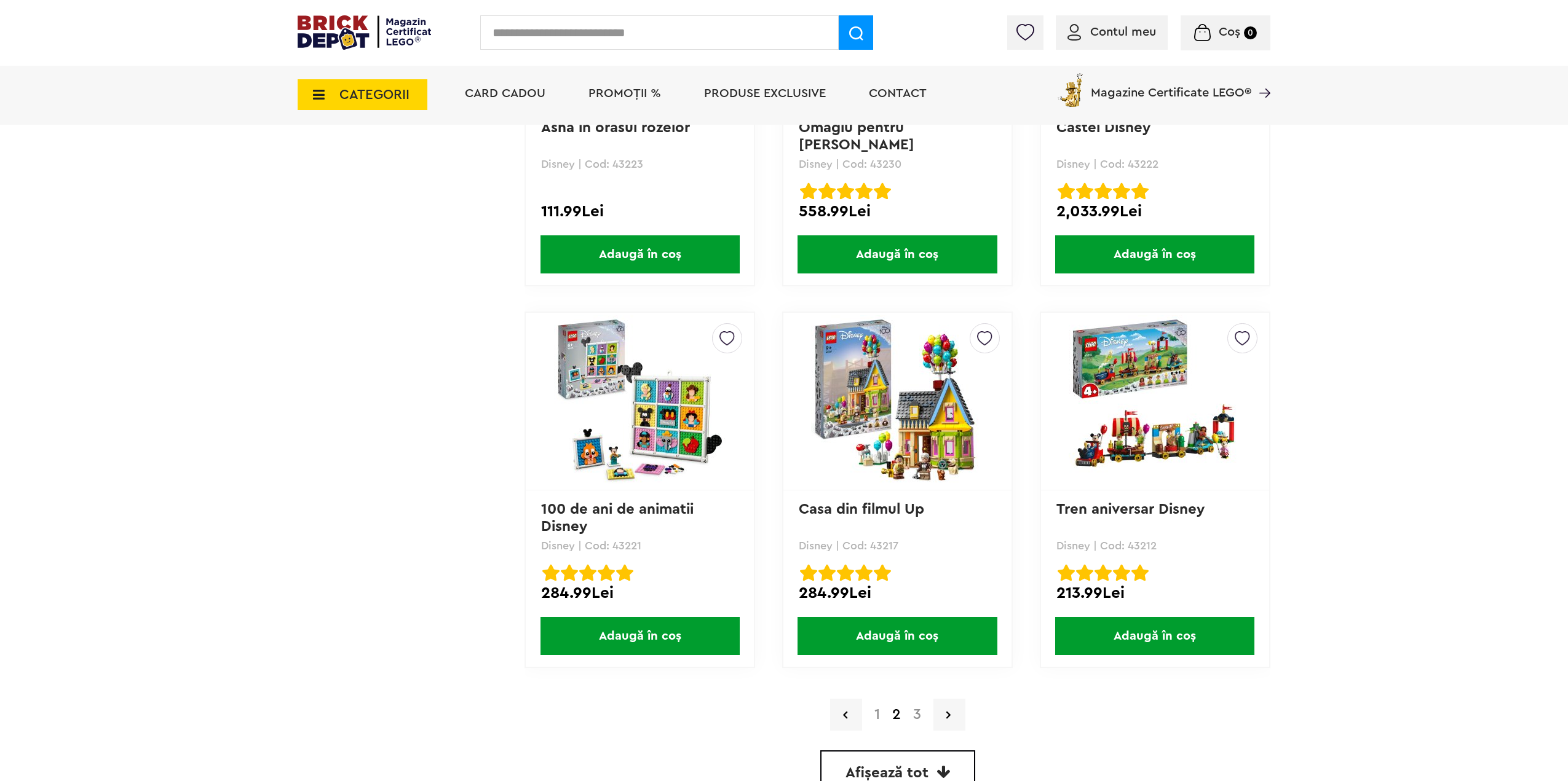
click at [679, 405] on img at bounding box center [640, 401] width 172 height 172
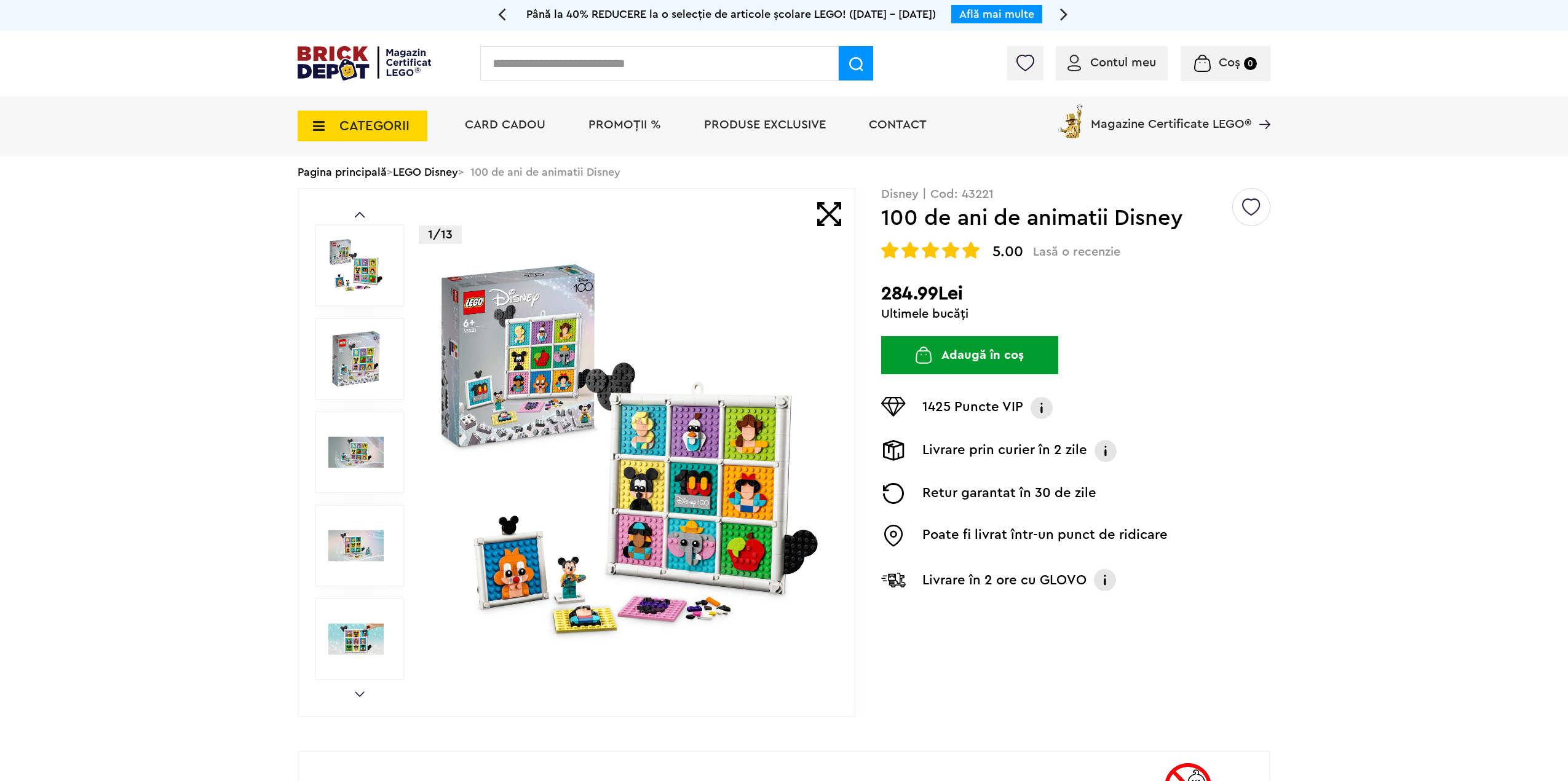
click at [516, 49] on input "text" at bounding box center [660, 63] width 359 height 34
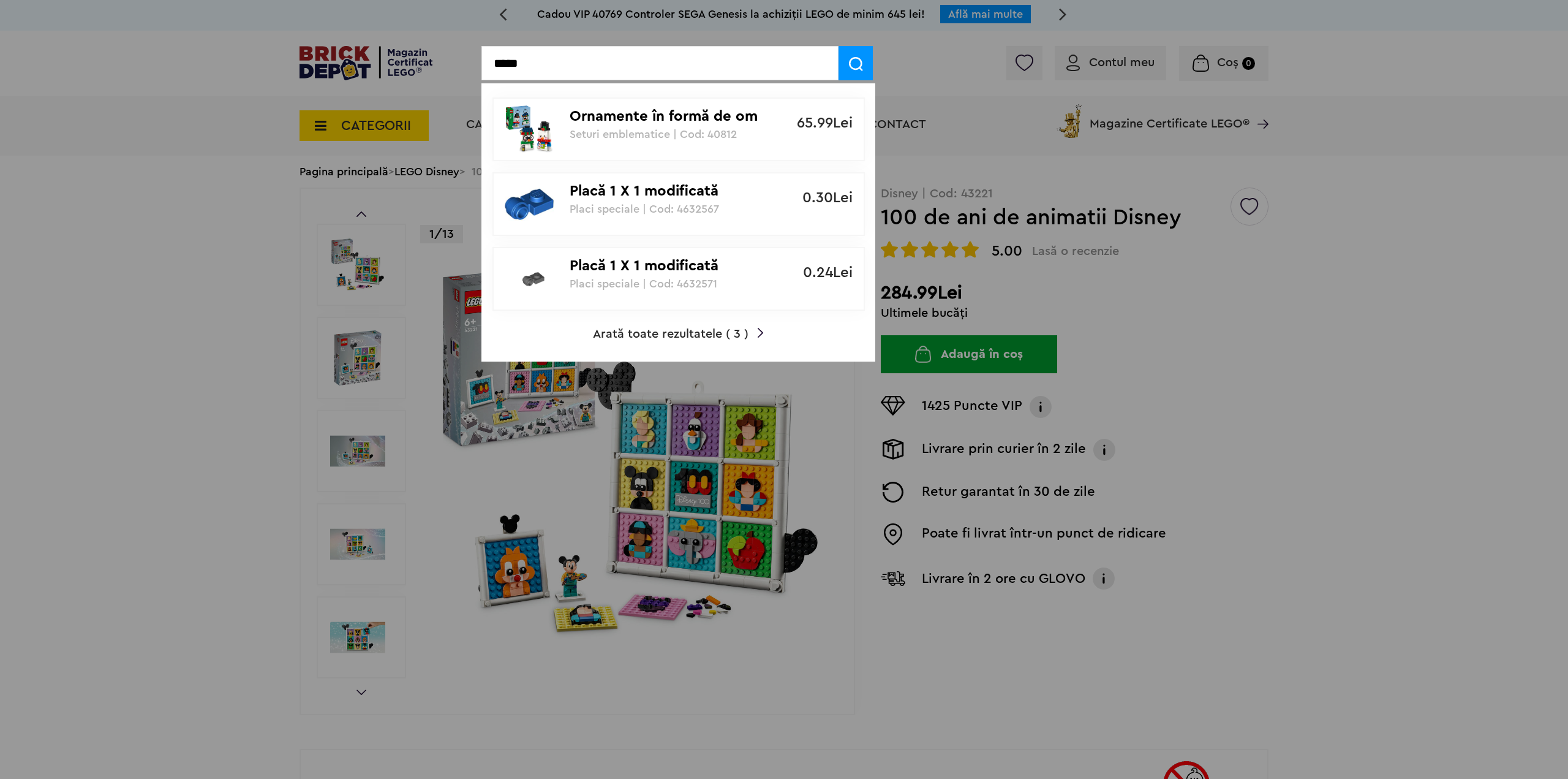
type input "*****"
click at [686, 121] on p "Ornamente în formă de om de zăpadă" at bounding box center [672, 117] width 205 height 18
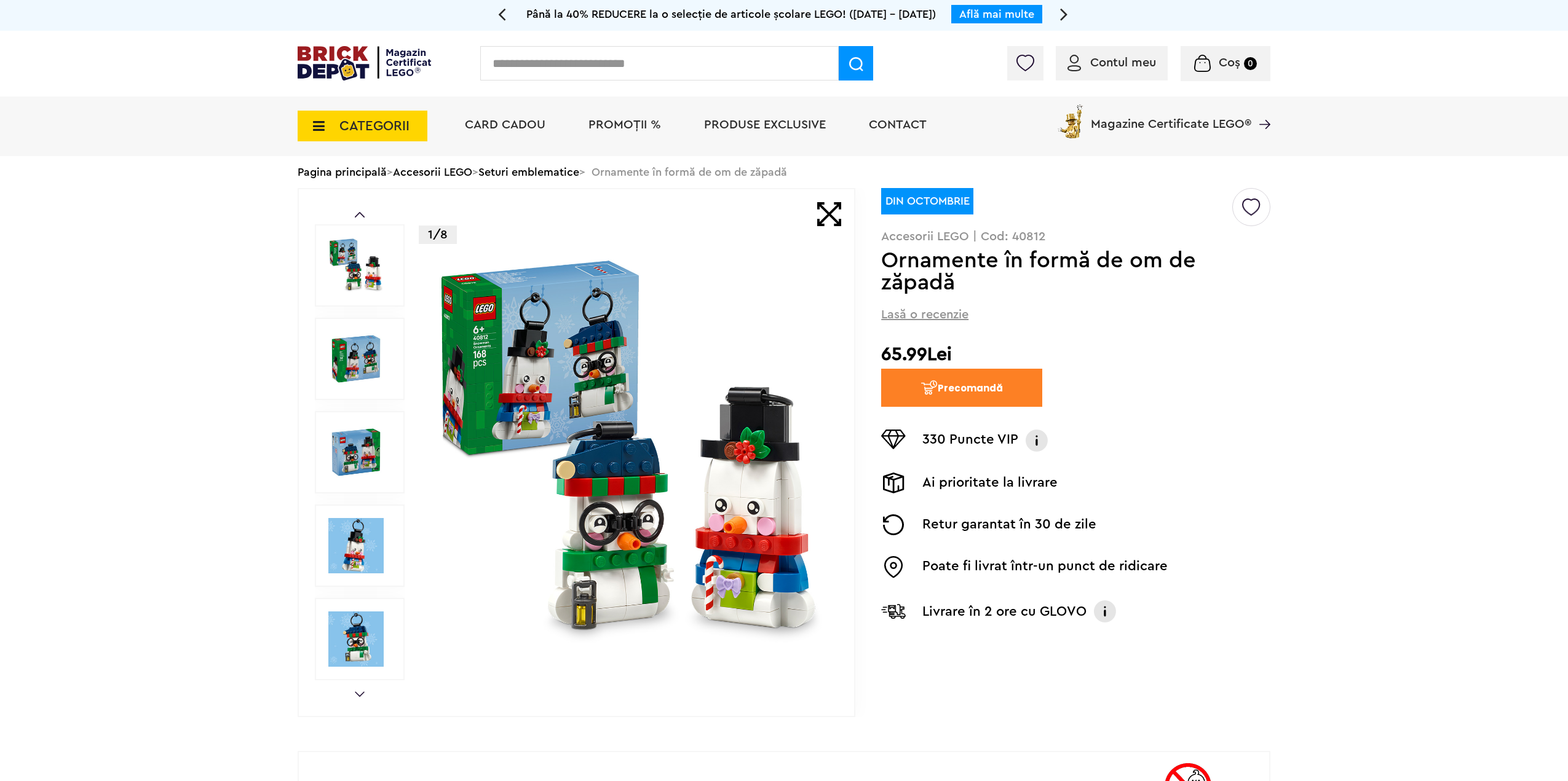
drag, startPoint x: 529, startPoint y: 172, endPoint x: 548, endPoint y: 185, distance: 23.0
click at [529, 172] on link "Seturi emblematice" at bounding box center [529, 172] width 101 height 11
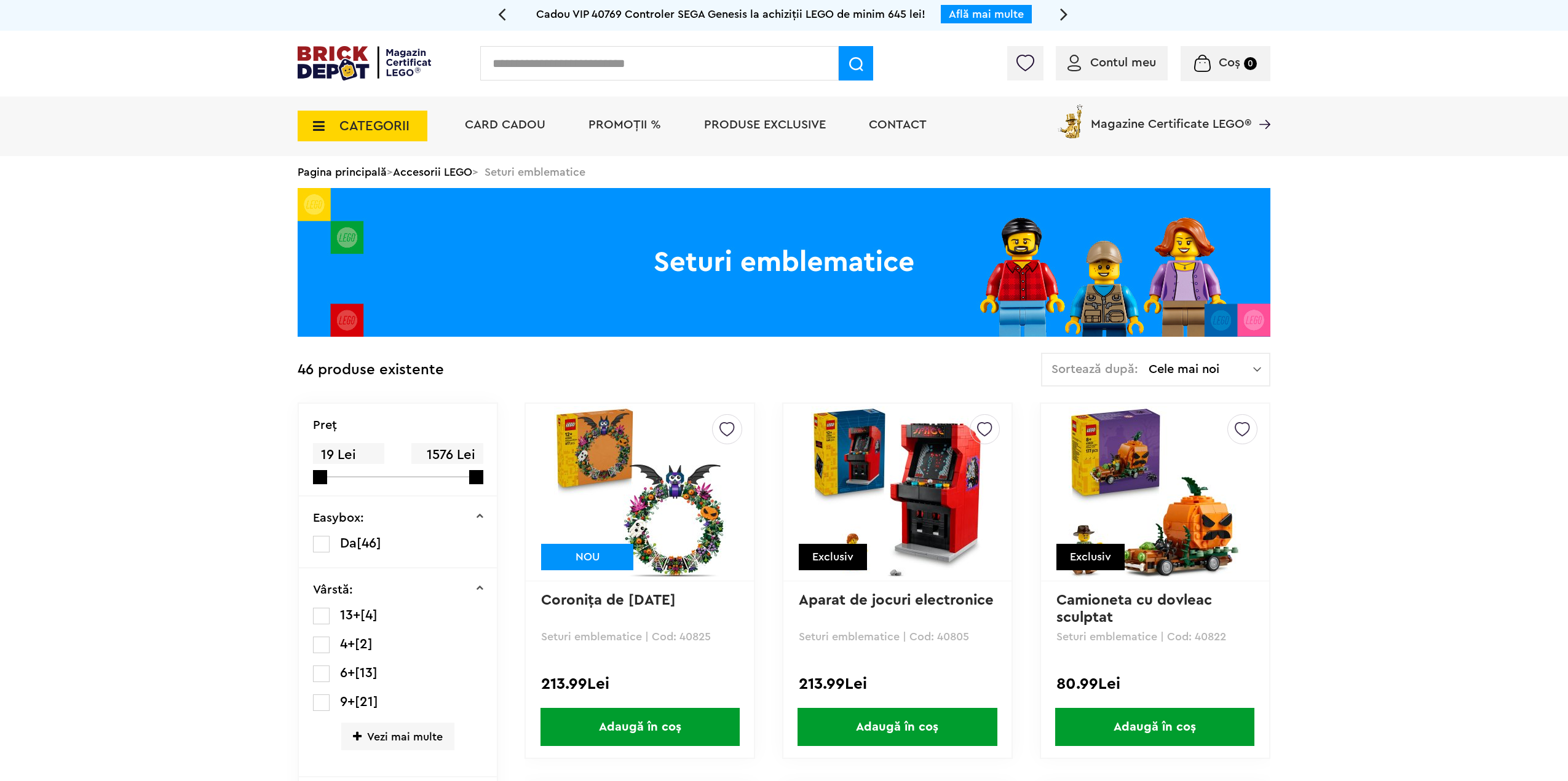
click at [691, 491] on img at bounding box center [640, 492] width 172 height 172
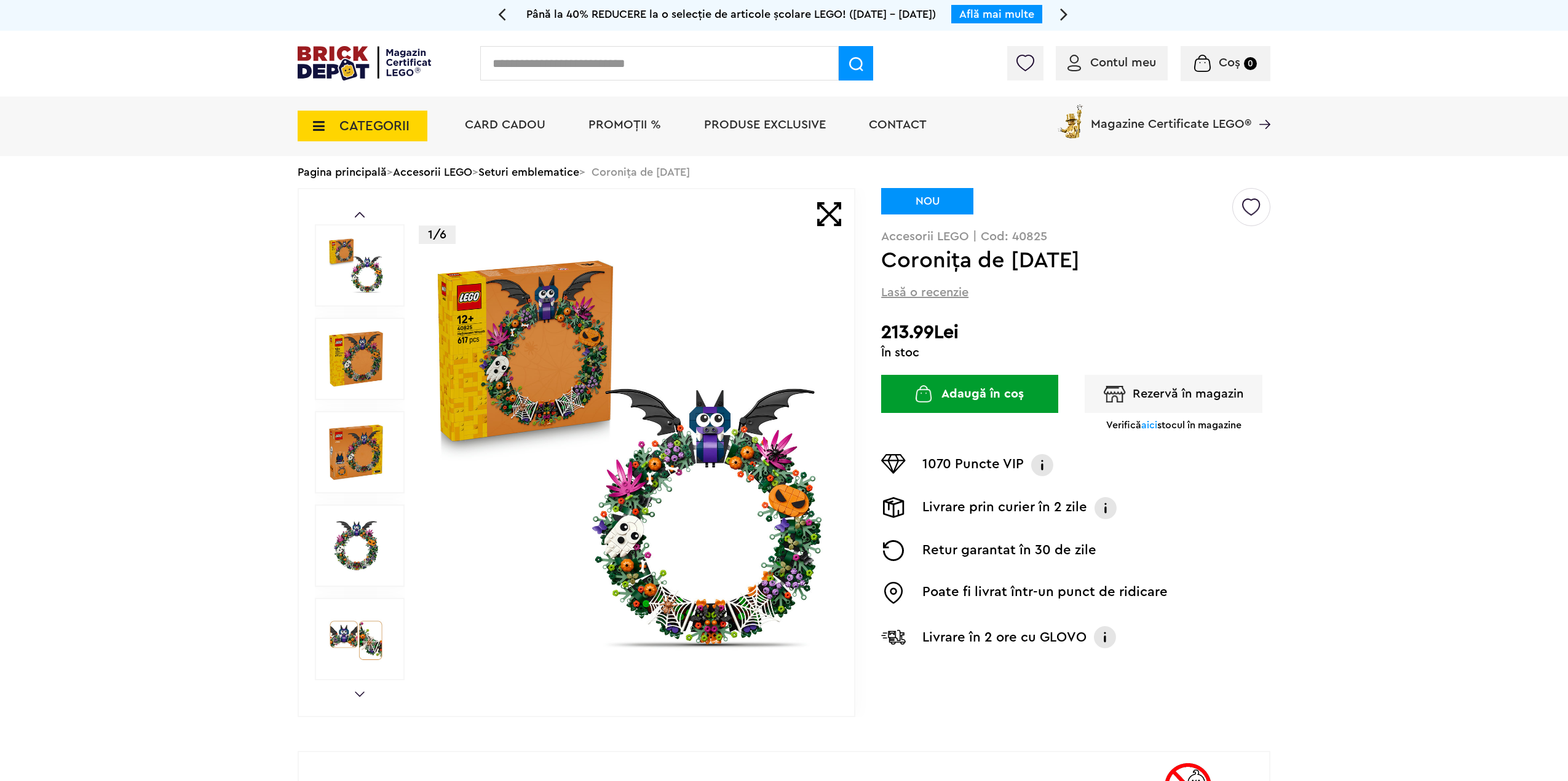
click at [558, 169] on link "Seturi emblematice" at bounding box center [529, 172] width 101 height 11
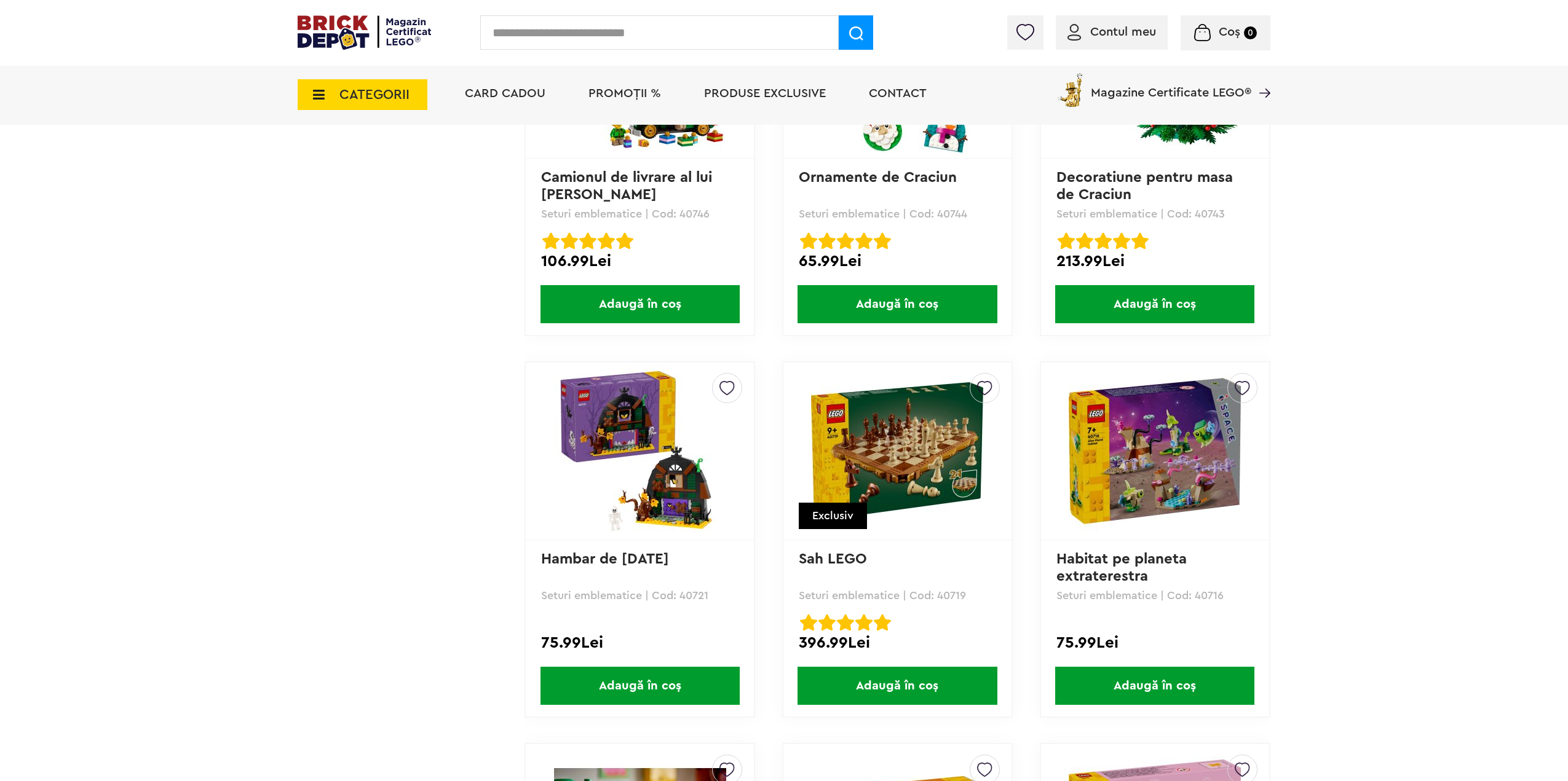
scroll to position [3417, 0]
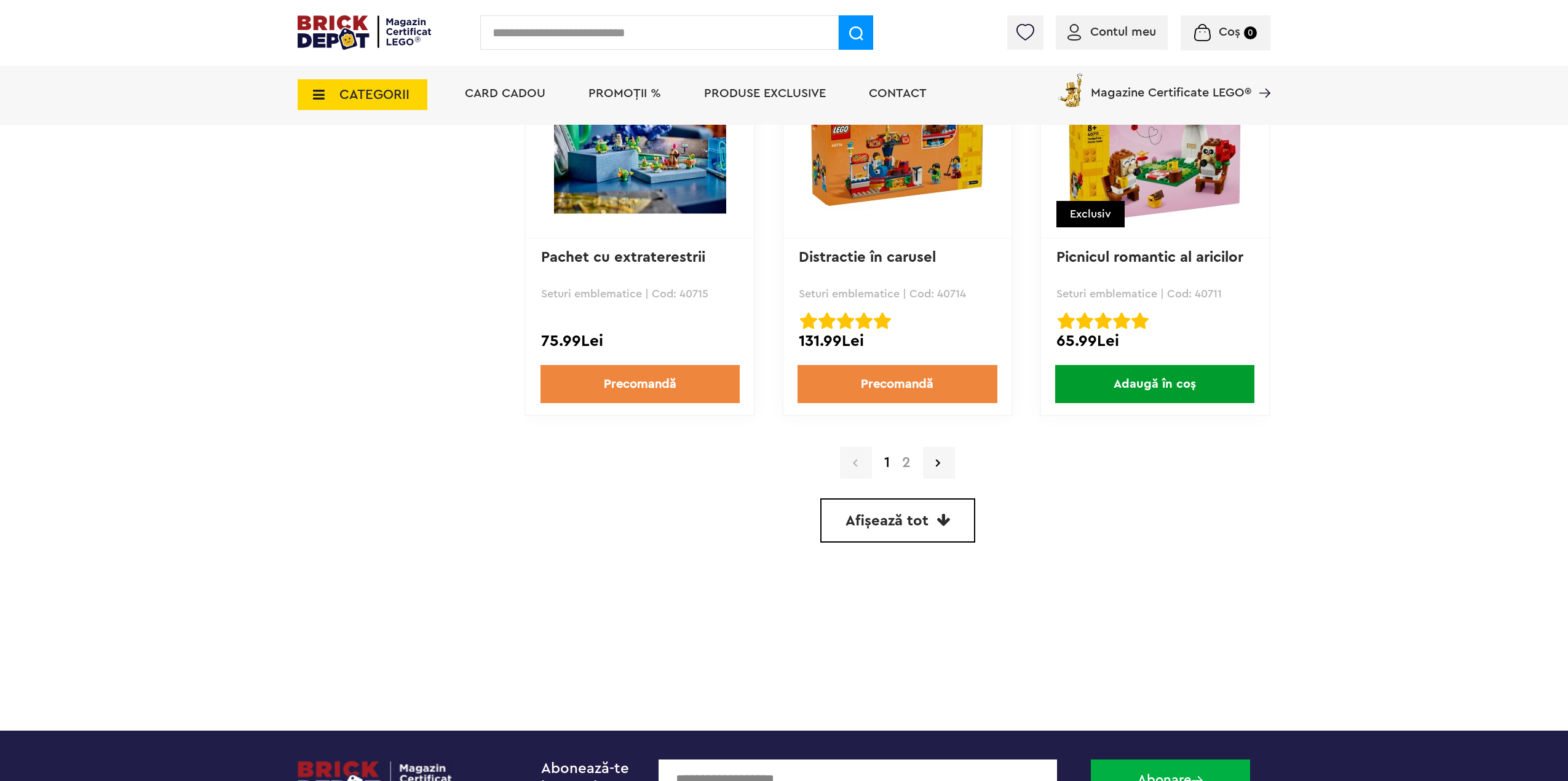
click at [906, 462] on link "2" at bounding box center [906, 462] width 21 height 15
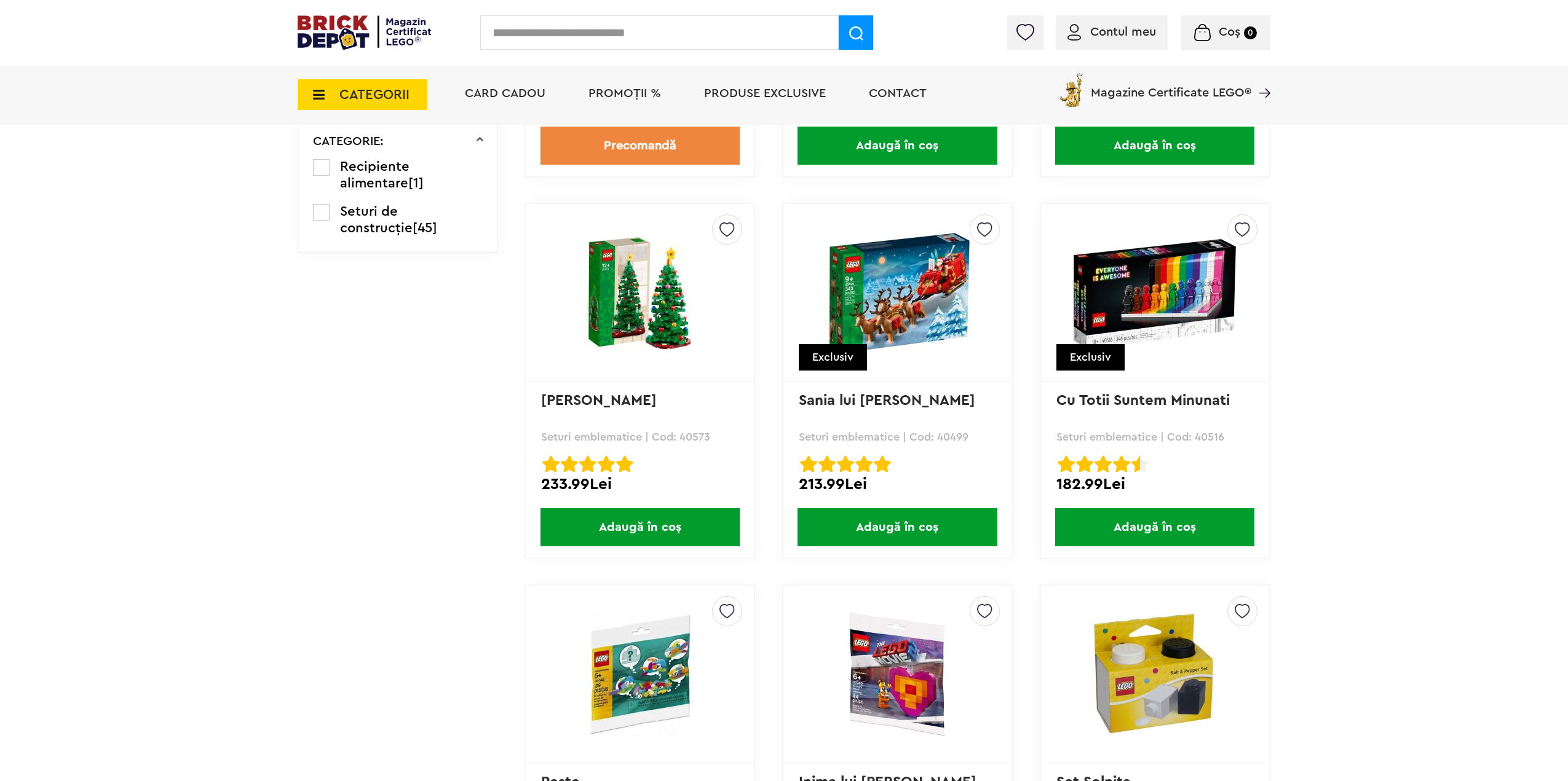
scroll to position [2050, 0]
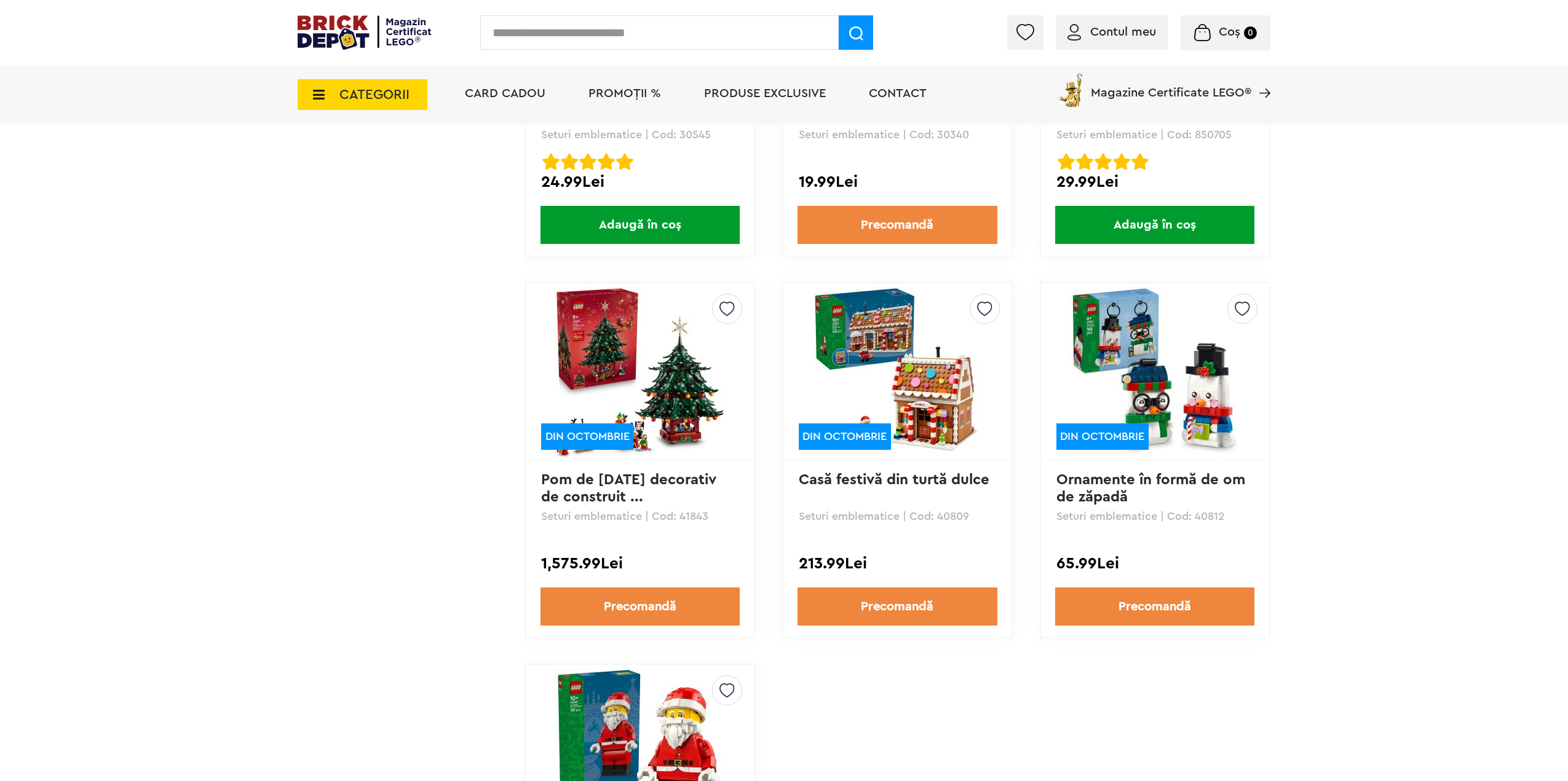
click at [677, 393] on img at bounding box center [640, 372] width 172 height 172
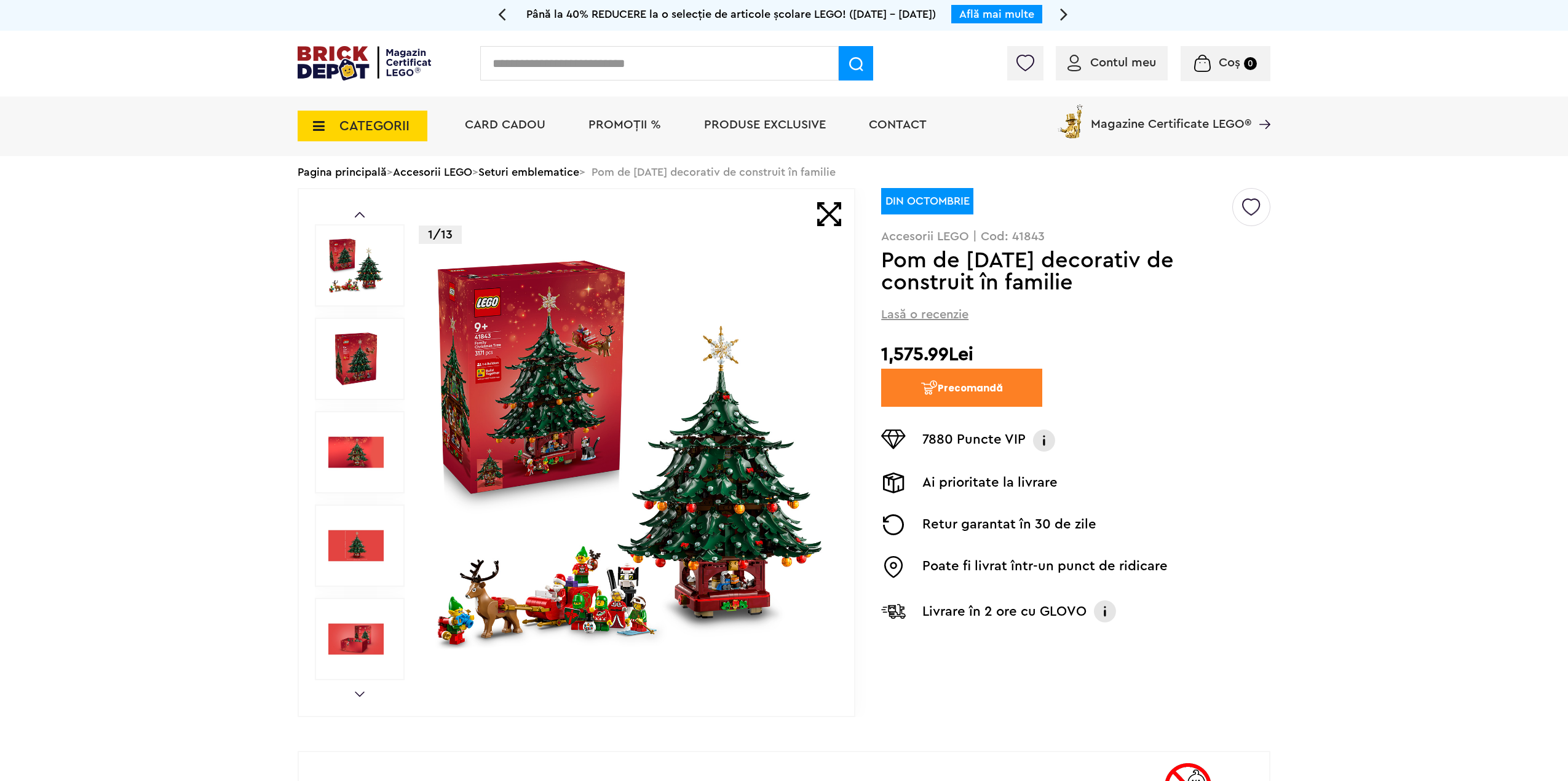
click at [357, 690] on div "Prev Next 1/13" at bounding box center [576, 453] width 558 height 529
click at [359, 696] on link "Next" at bounding box center [359, 694] width 10 height 6
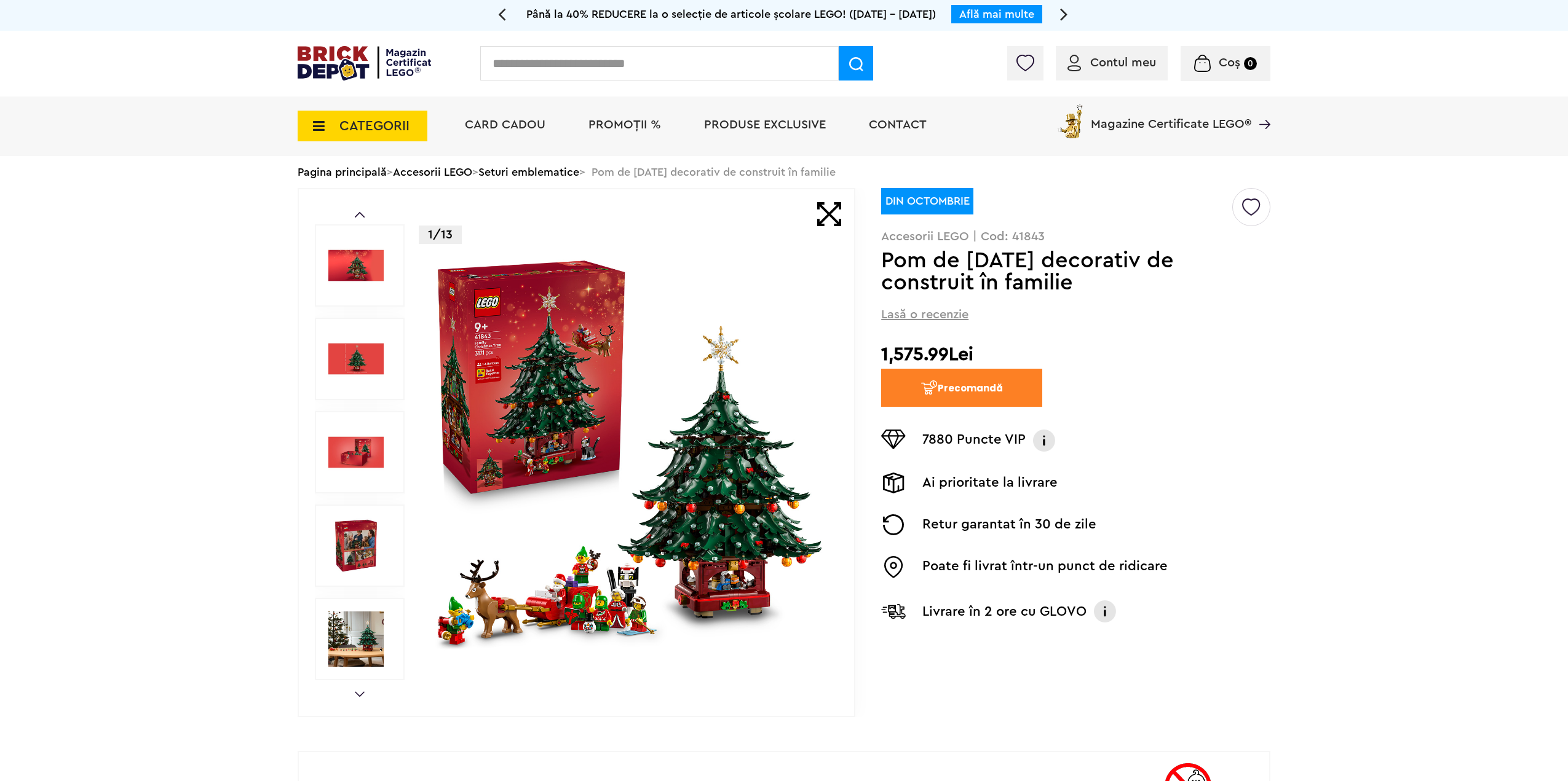
click at [359, 696] on link "Next" at bounding box center [359, 694] width 10 height 6
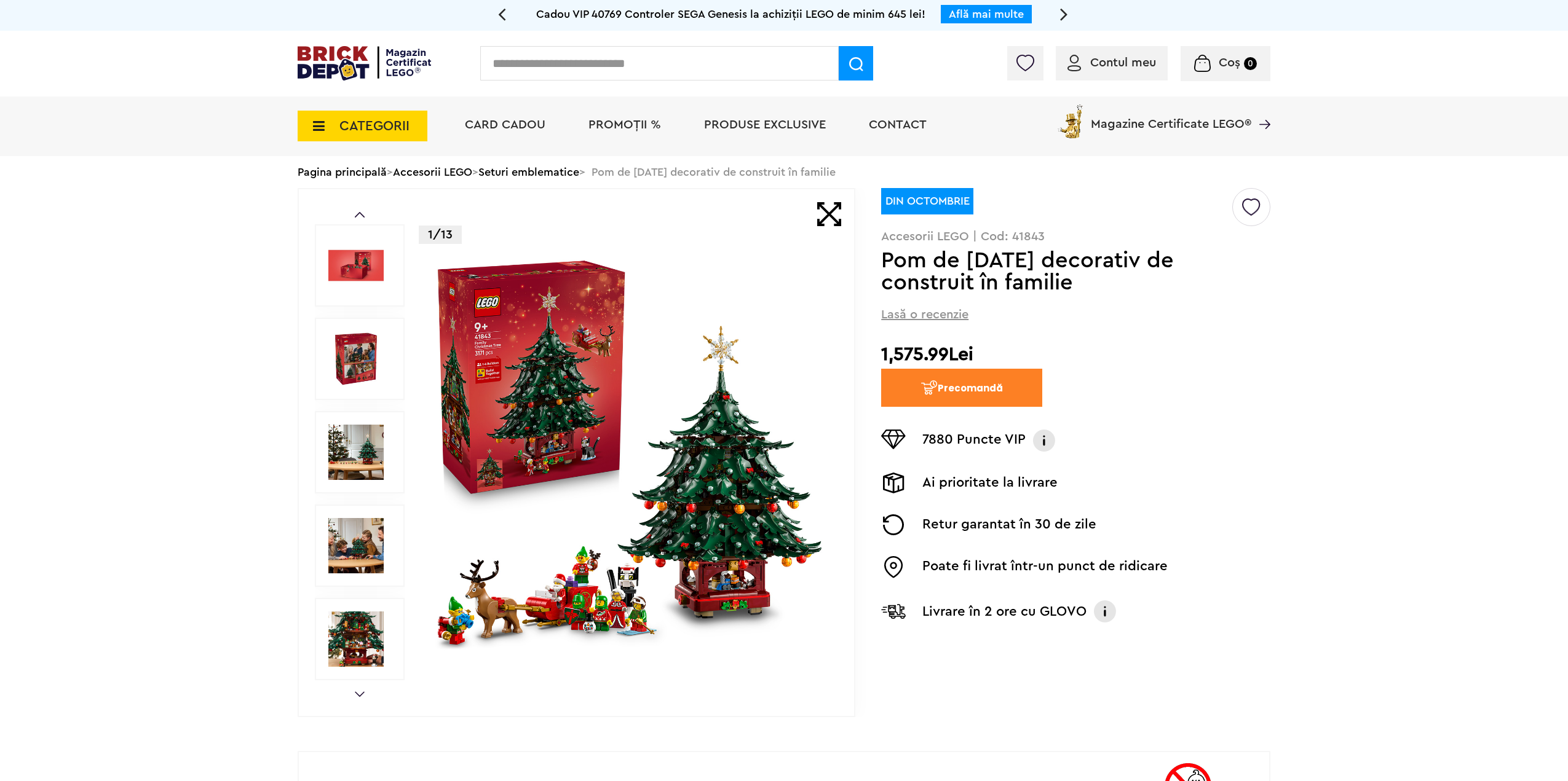
click at [359, 696] on link "Next" at bounding box center [359, 694] width 10 height 6
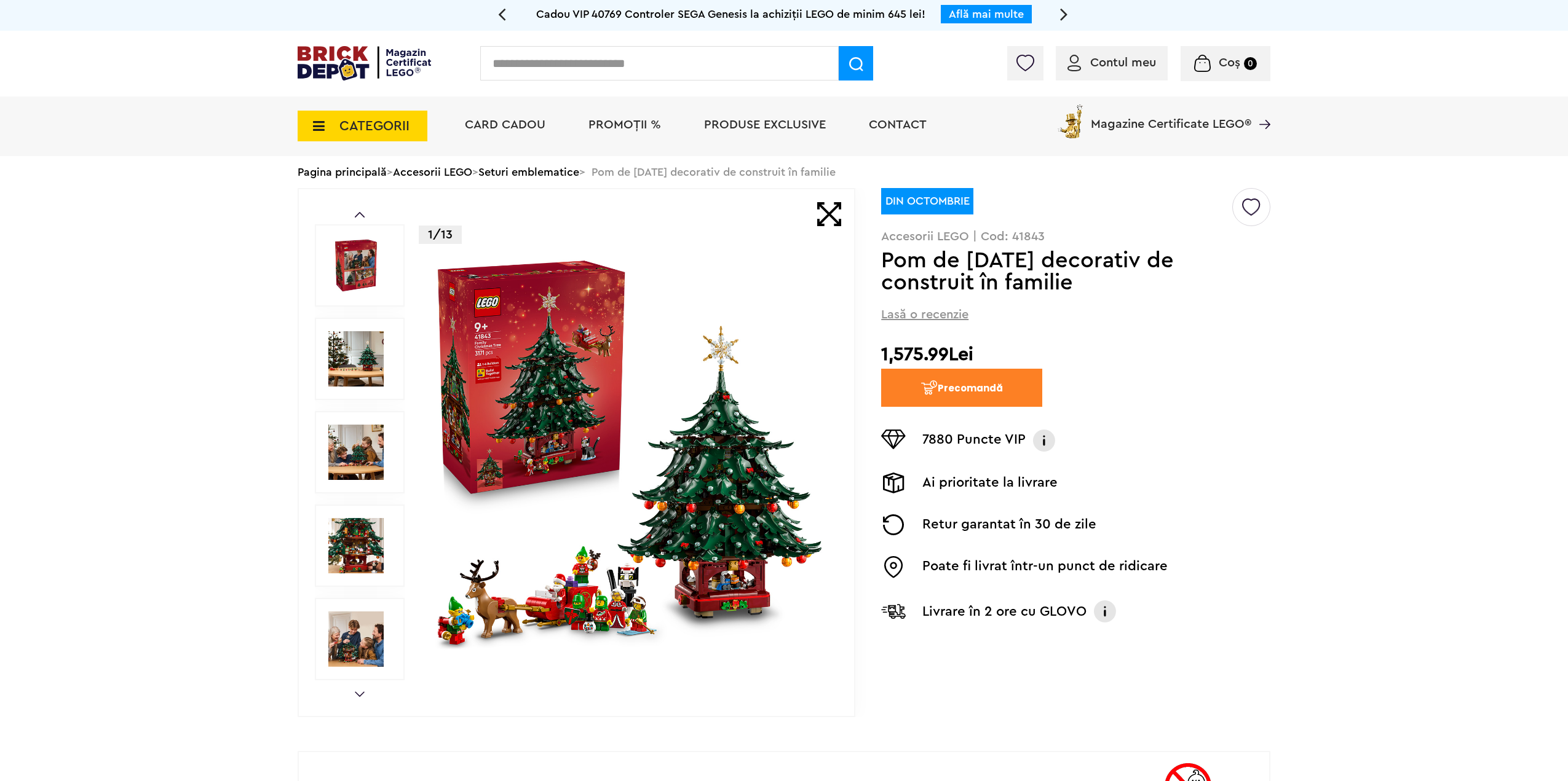
click at [370, 448] on img at bounding box center [356, 452] width 55 height 55
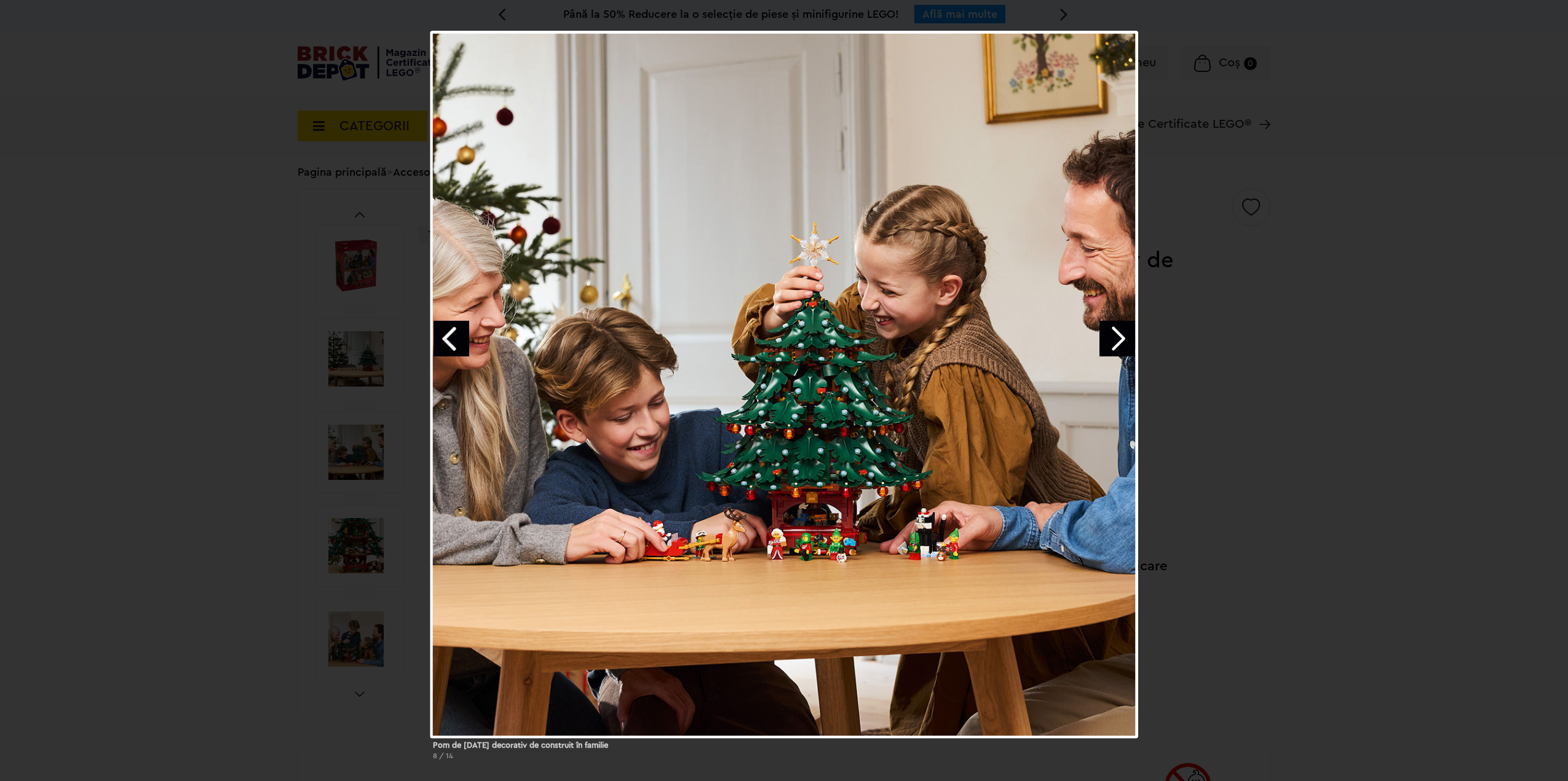
click at [1351, 263] on div "Pom de Crăciun decorativ de construit în familie 8 / 14" at bounding box center [784, 400] width 1568 height 739
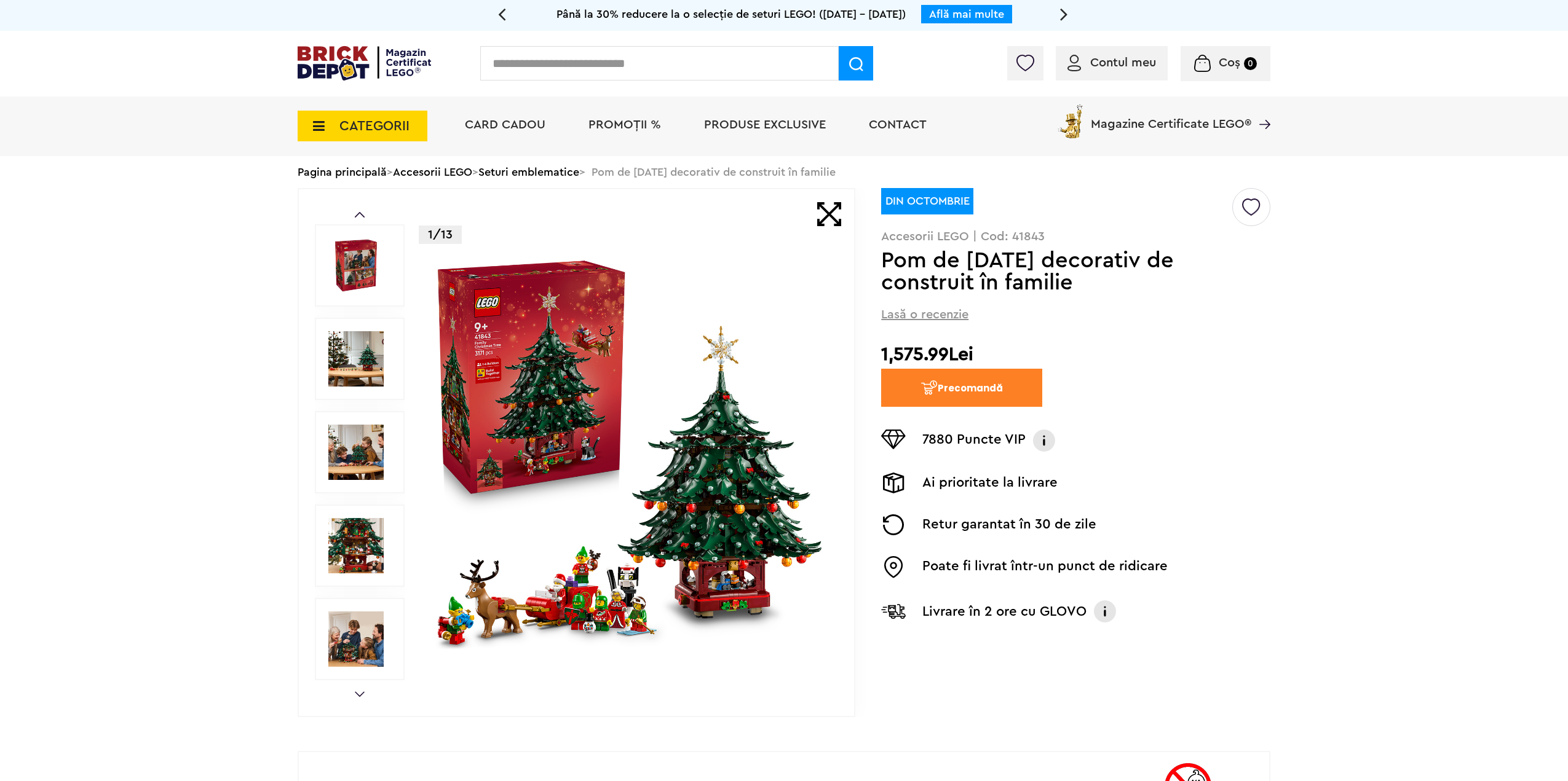
click at [376, 351] on img at bounding box center [356, 358] width 55 height 55
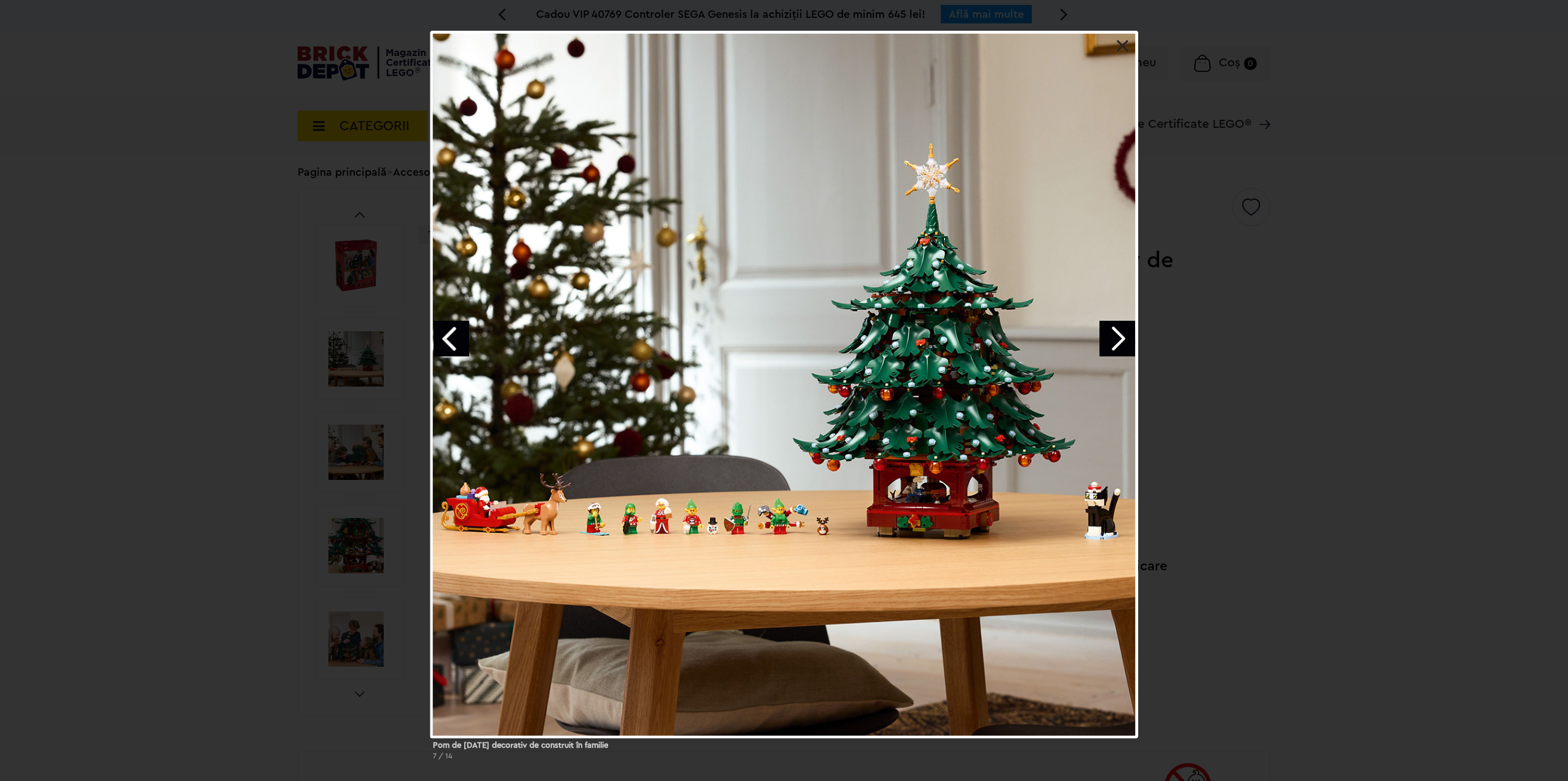
click at [1126, 44] on link at bounding box center [1122, 46] width 12 height 12
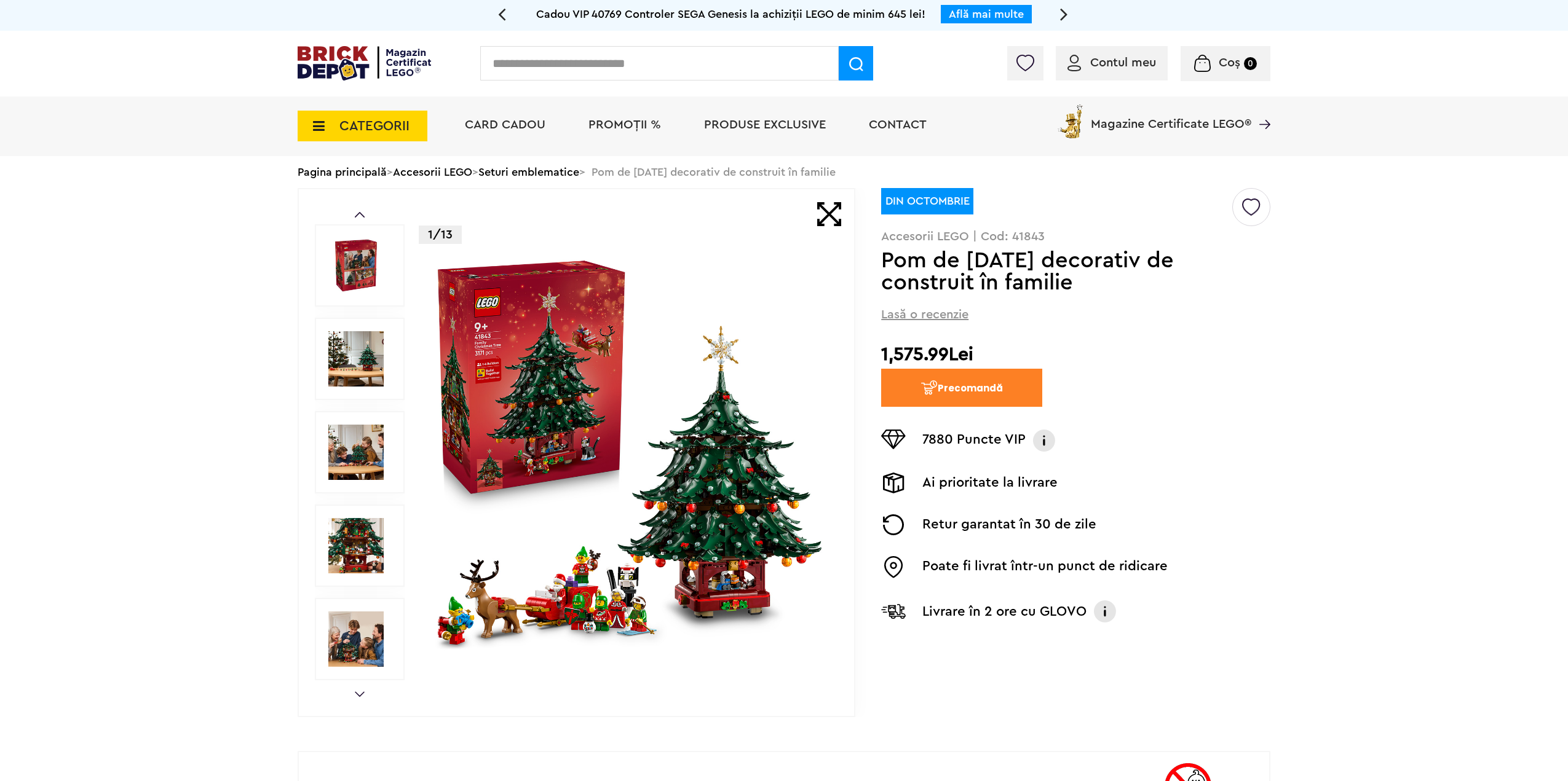
click at [630, 64] on input "text" at bounding box center [660, 63] width 359 height 34
type input "*****"
